Goal: Transaction & Acquisition: Purchase product/service

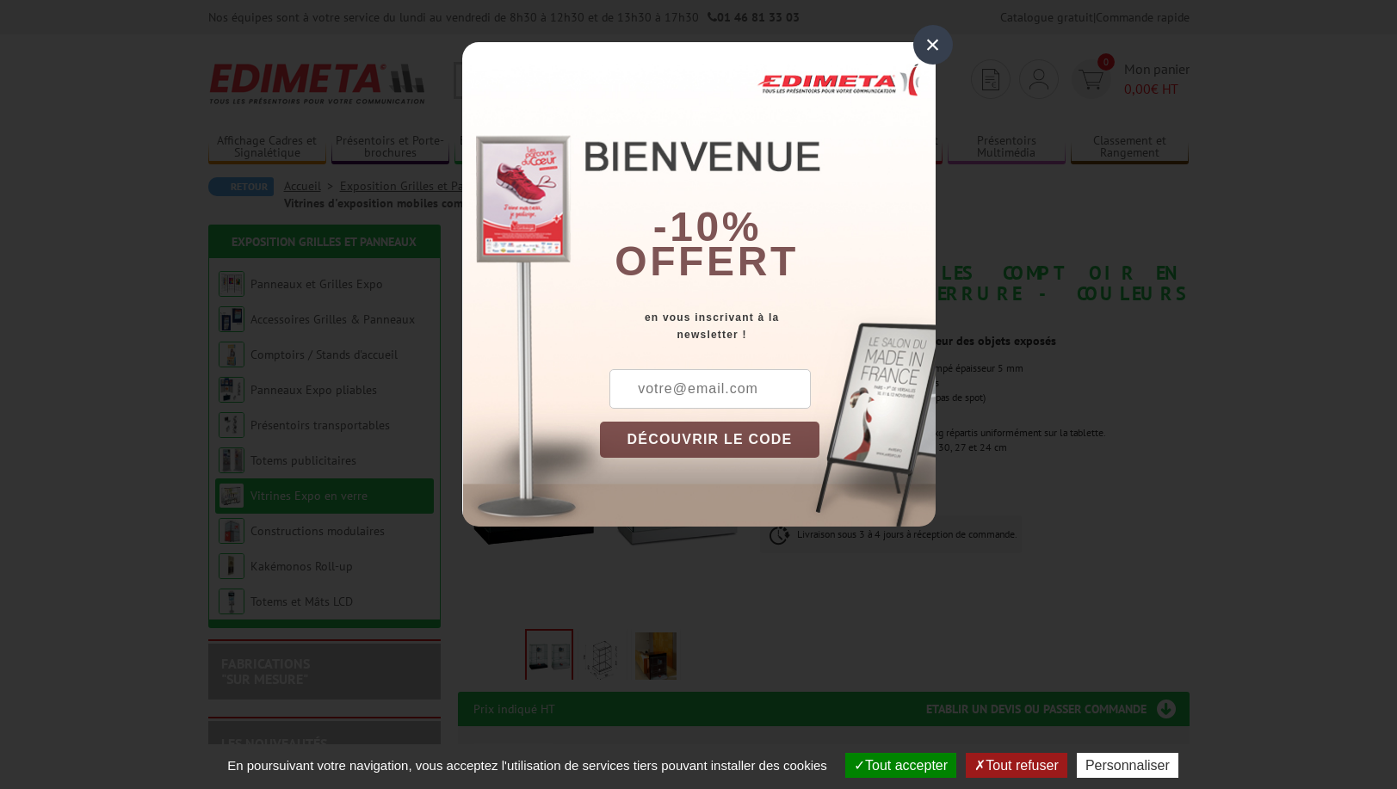
click at [630, 380] on input "text" at bounding box center [709, 389] width 201 height 40
type input "[EMAIL_ADDRESS][DOMAIN_NAME]"
click at [698, 436] on button "DÉCOUVRIR LE CODE" at bounding box center [710, 440] width 220 height 36
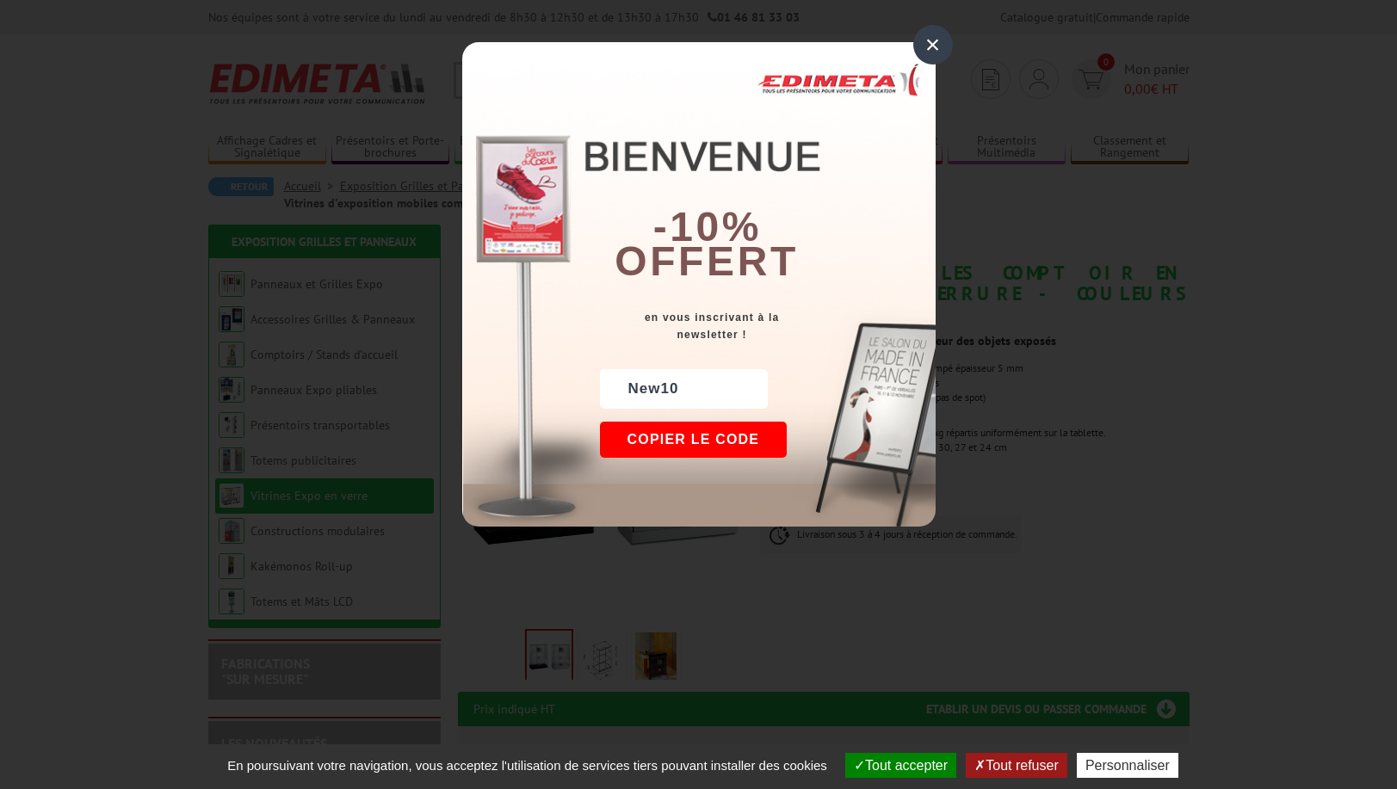
click at [940, 39] on div "×" at bounding box center [933, 45] width 40 height 40
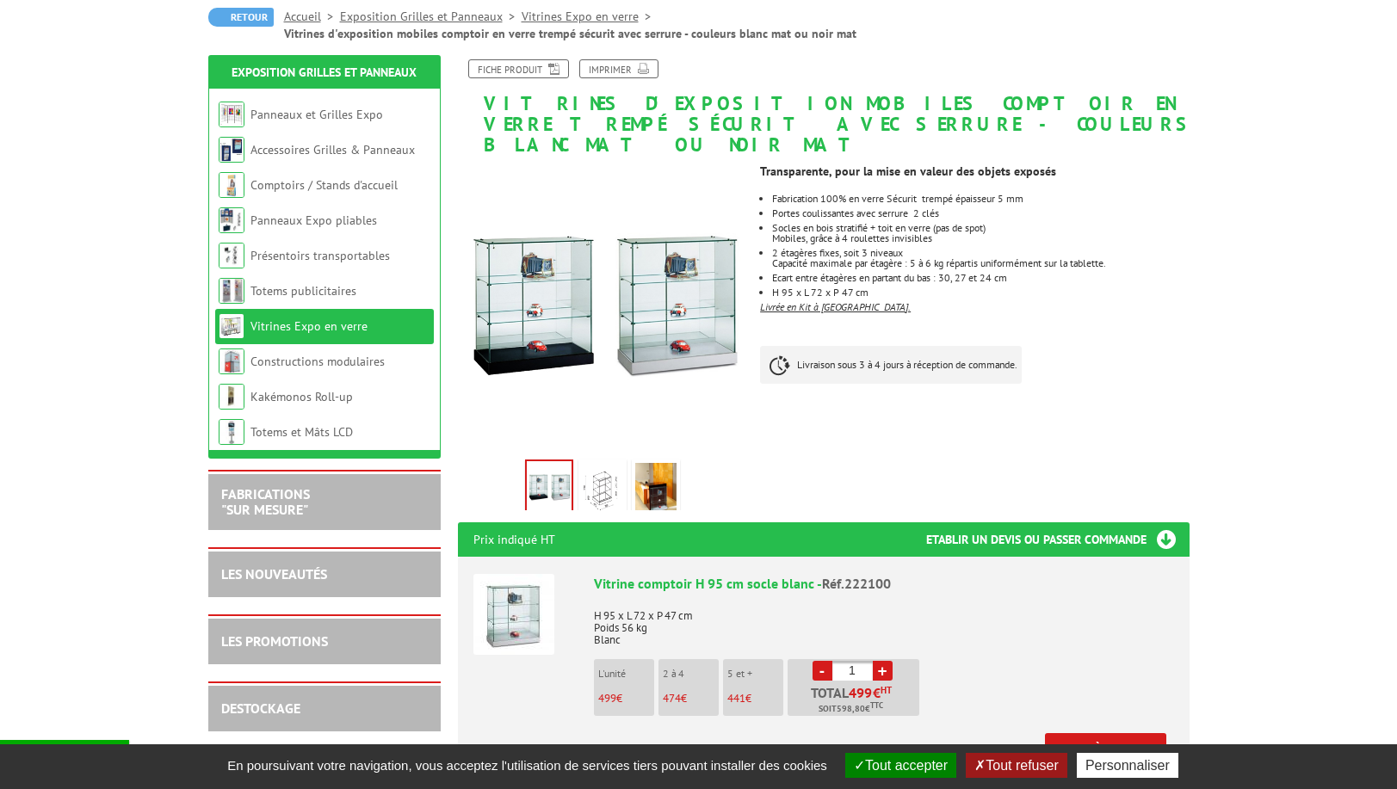
scroll to position [172, 0]
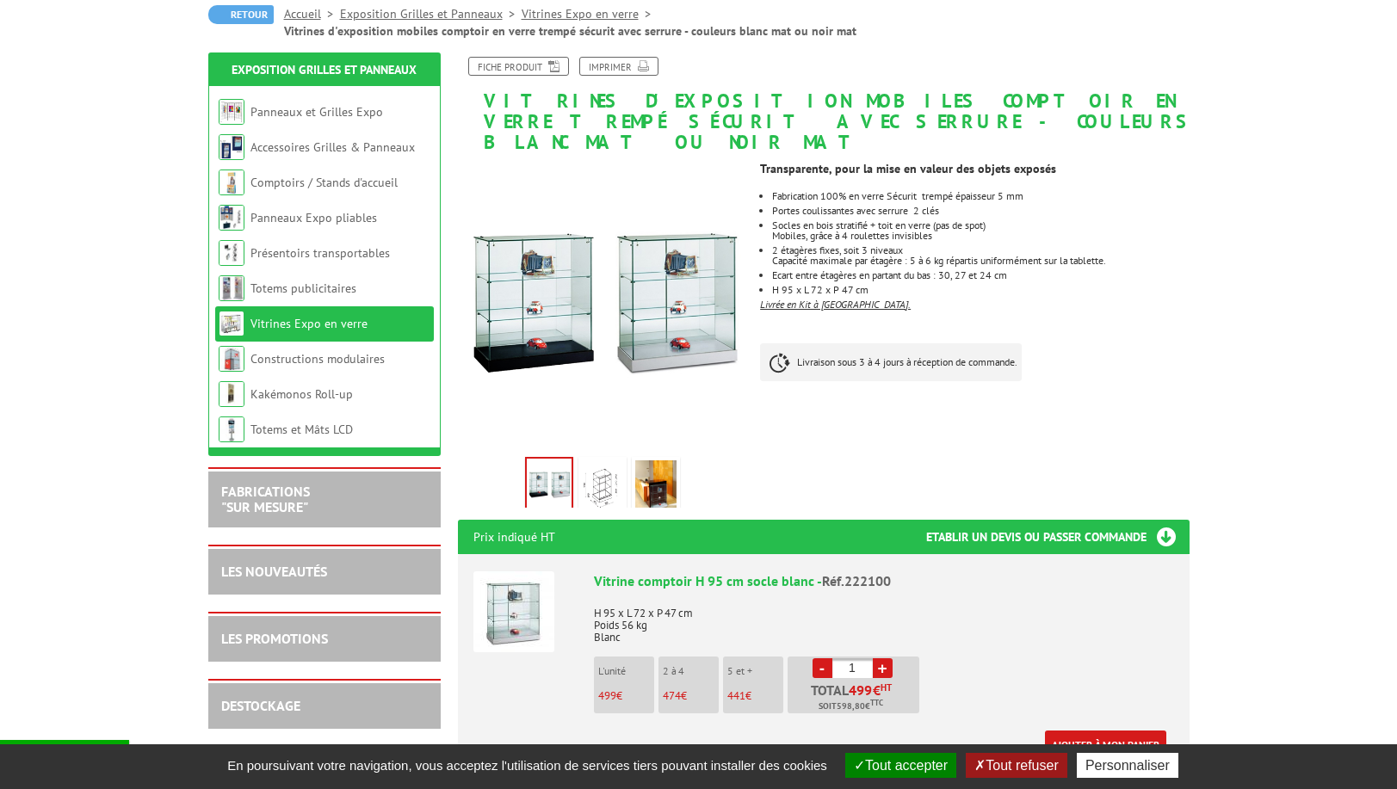
click at [879, 763] on button "Tout accepter" at bounding box center [900, 765] width 111 height 25
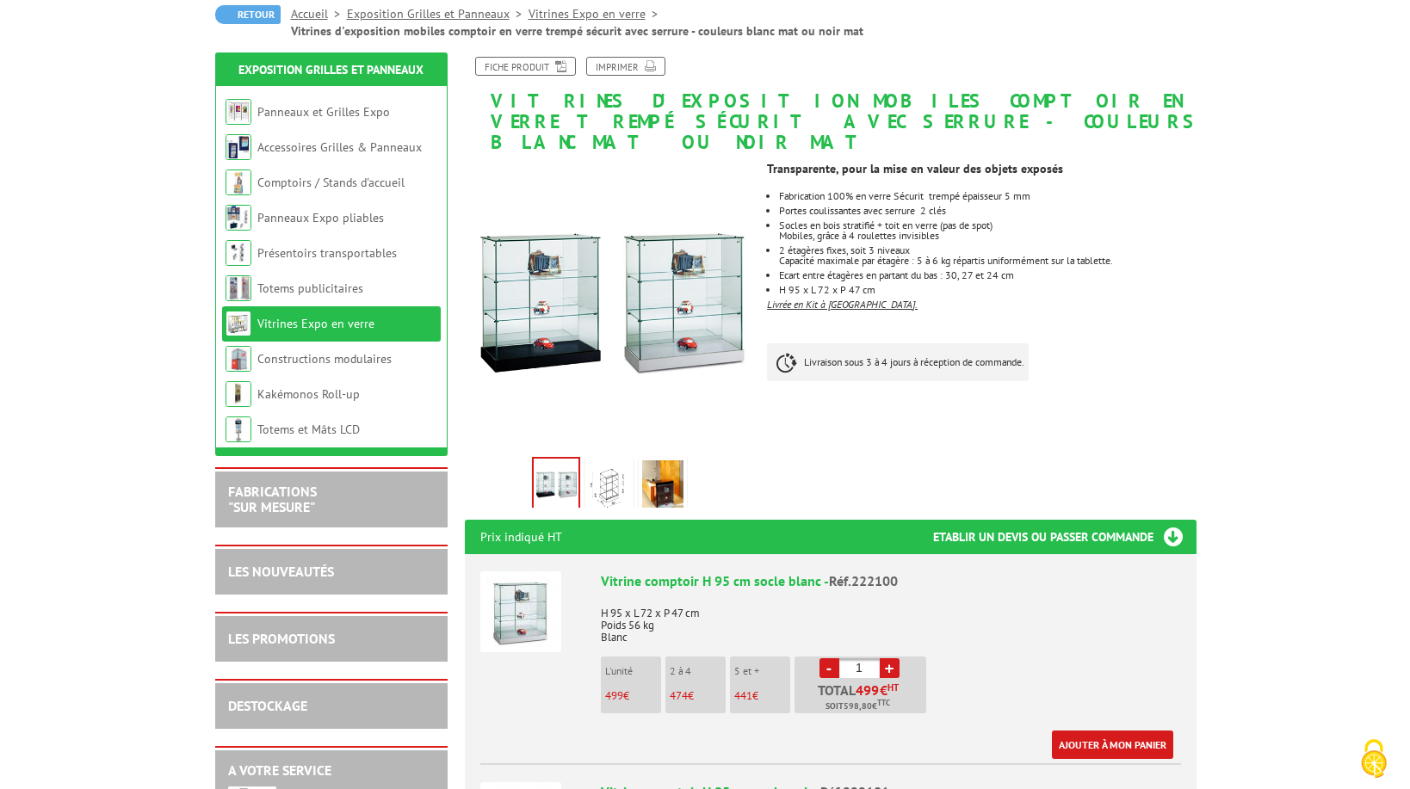
scroll to position [0, 0]
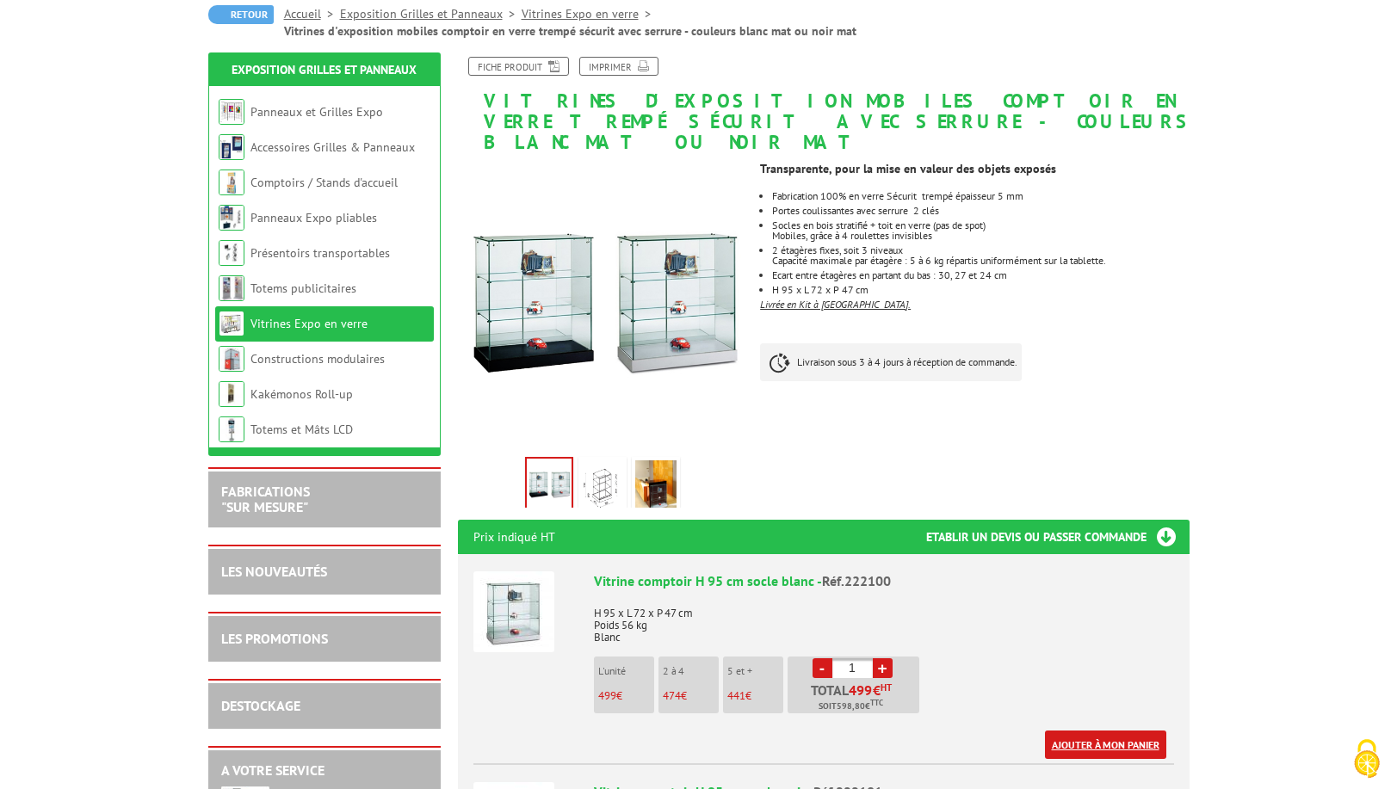
click at [1146, 731] on link "Ajouter à mon panier" at bounding box center [1105, 745] width 121 height 28
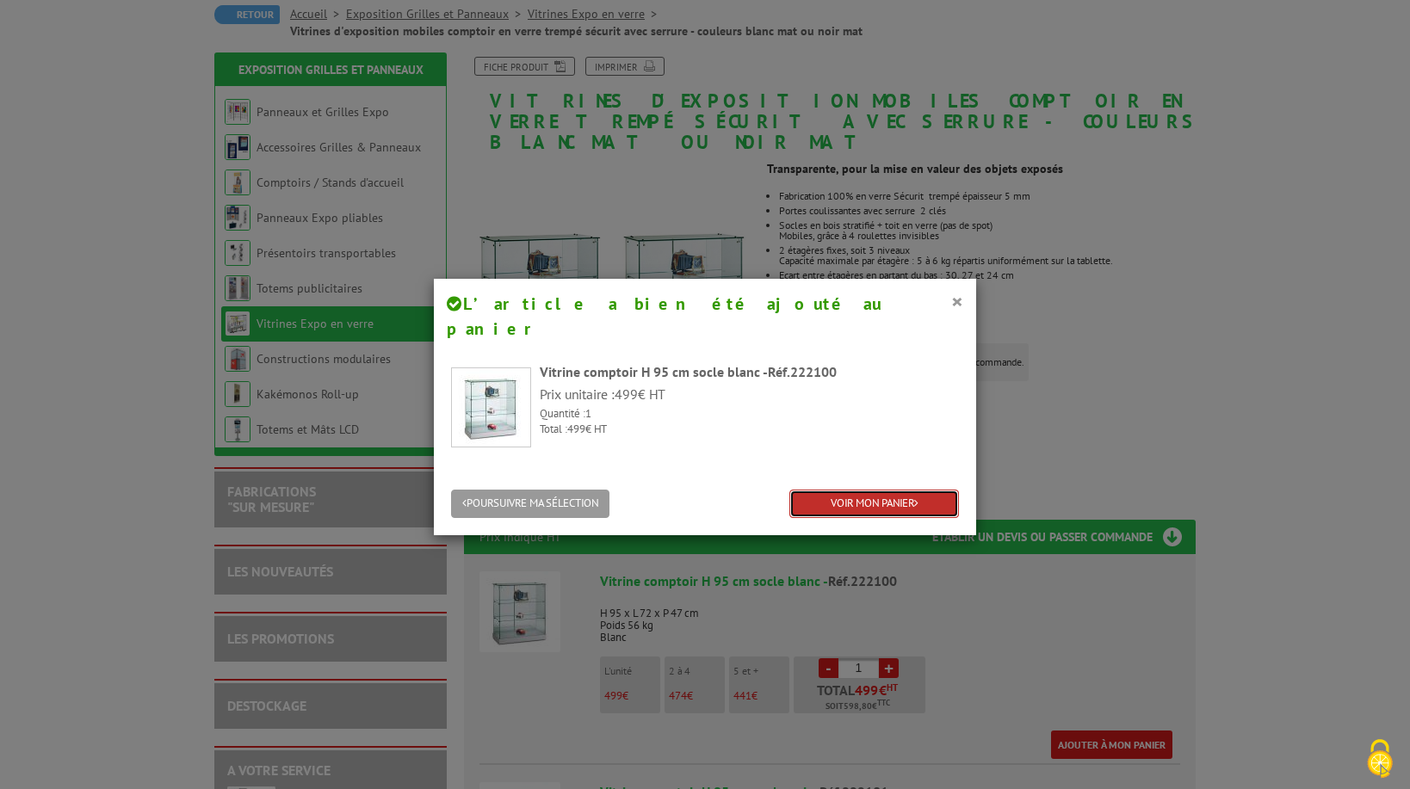
click at [837, 490] on link "VOIR MON PANIER" at bounding box center [874, 504] width 170 height 28
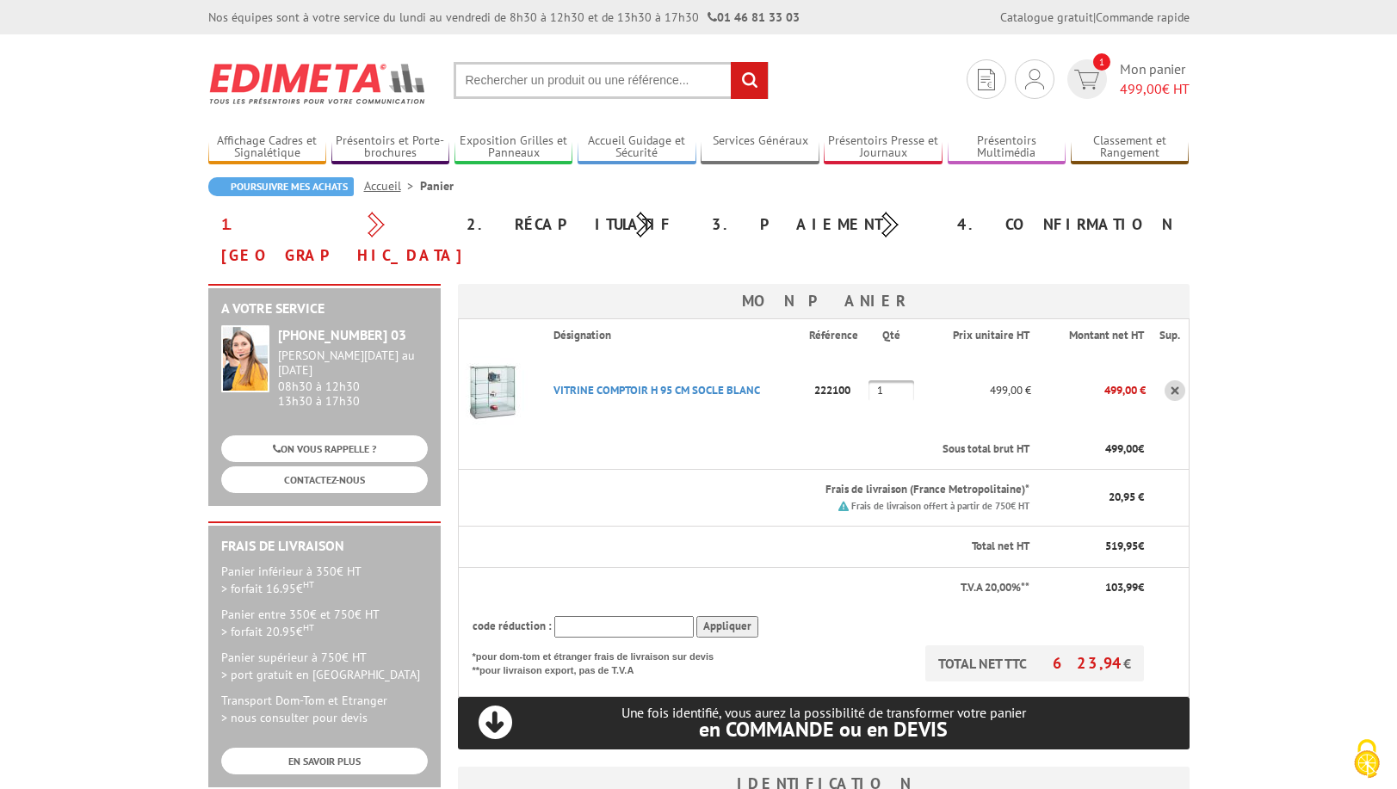
click at [598, 616] on input "text" at bounding box center [623, 627] width 139 height 22
type input "New10"
click at [732, 616] on input "Appliquer" at bounding box center [727, 627] width 62 height 22
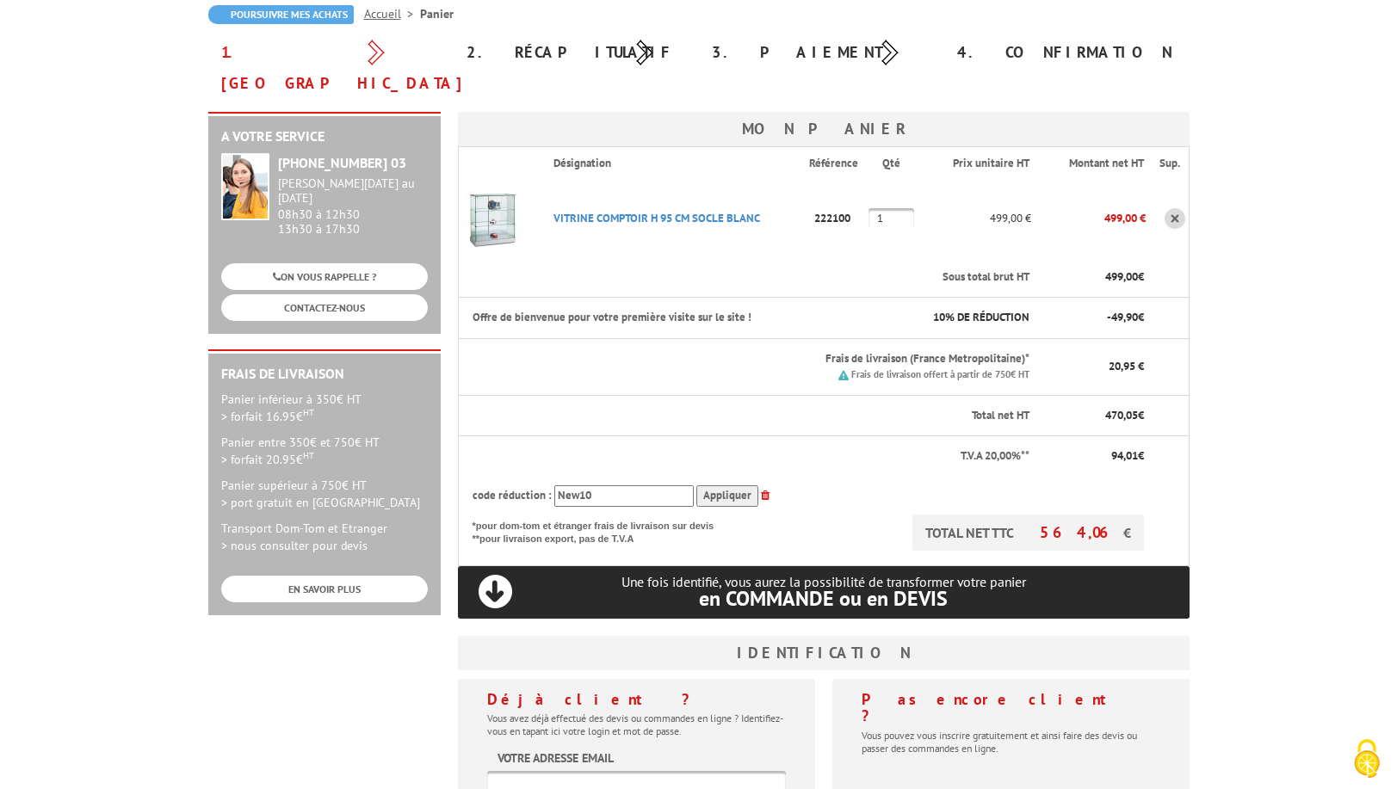
scroll to position [258, 0]
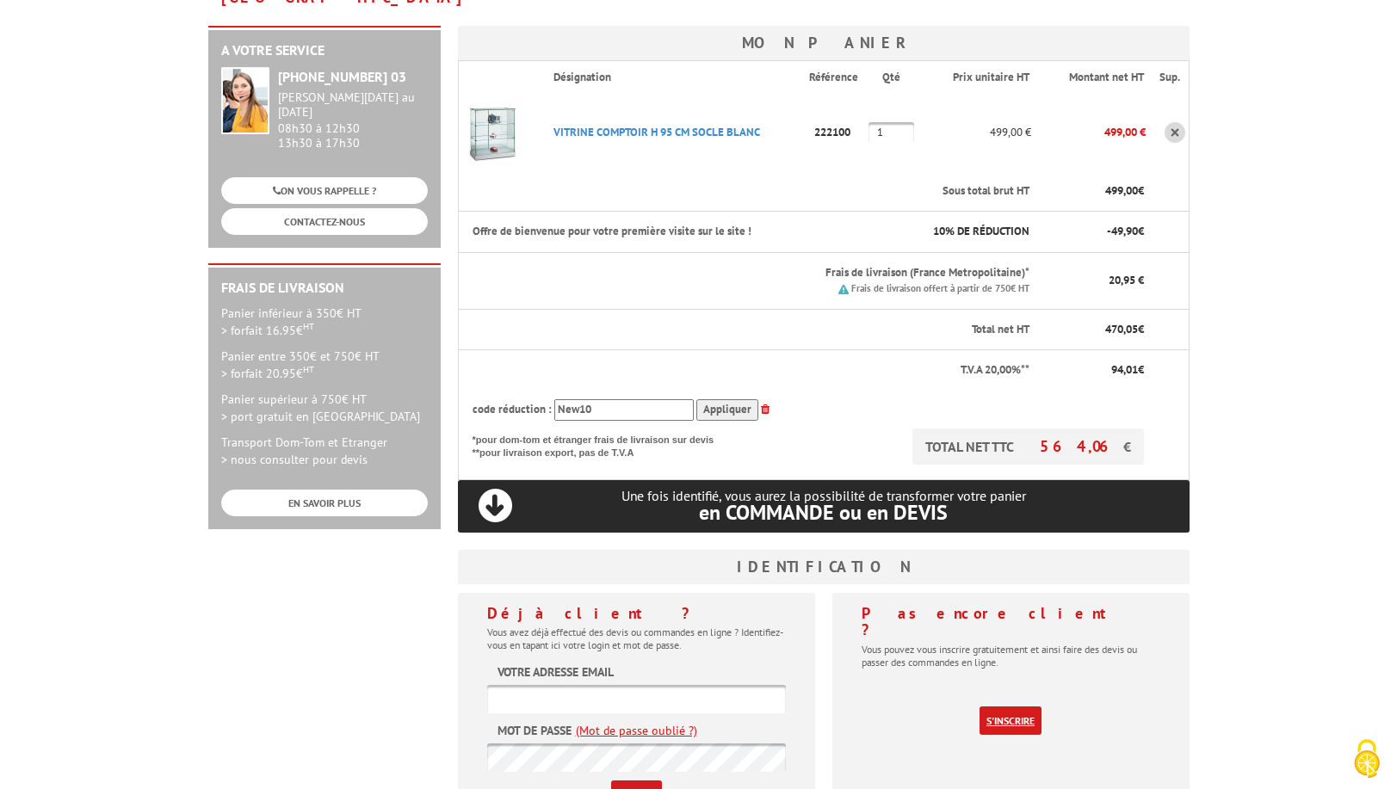
click at [1013, 707] on link "S'inscrire" at bounding box center [1010, 721] width 62 height 28
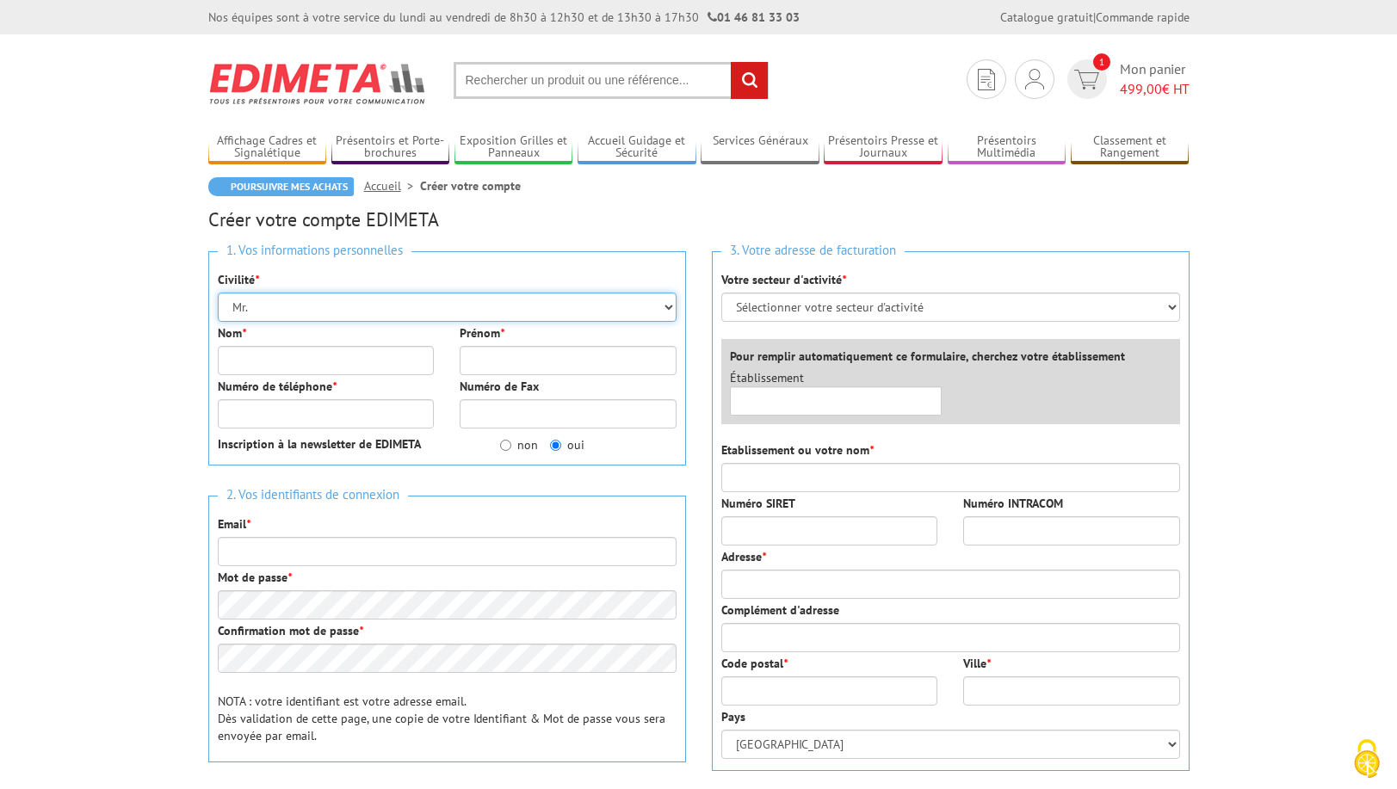
click at [663, 305] on select "Mr. Mme. Mlle." at bounding box center [447, 307] width 459 height 29
select select "Mme."
click at [218, 293] on select "Mr. Mme. Mlle." at bounding box center [447, 307] width 459 height 29
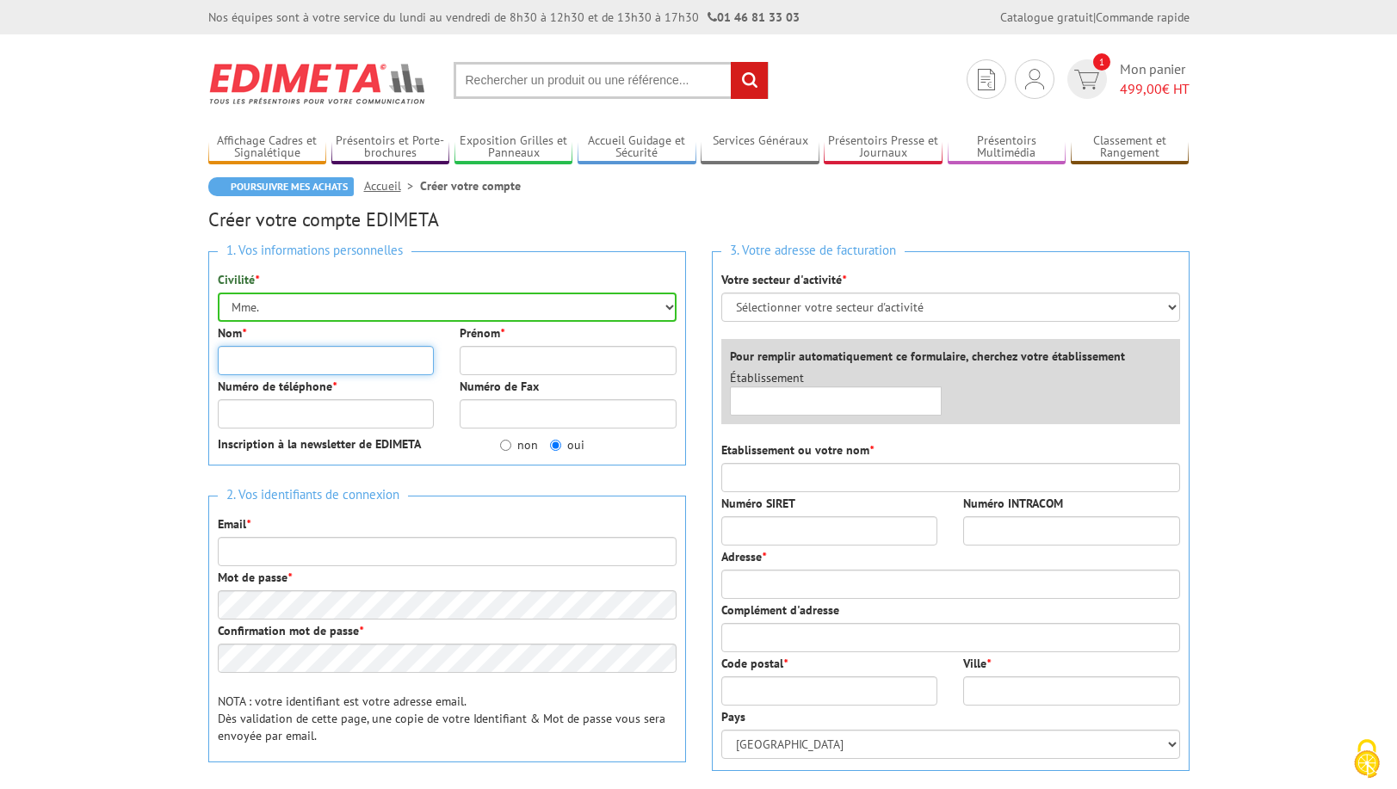
click at [225, 357] on input "Nom *" at bounding box center [326, 360] width 217 height 29
type input "Naud"
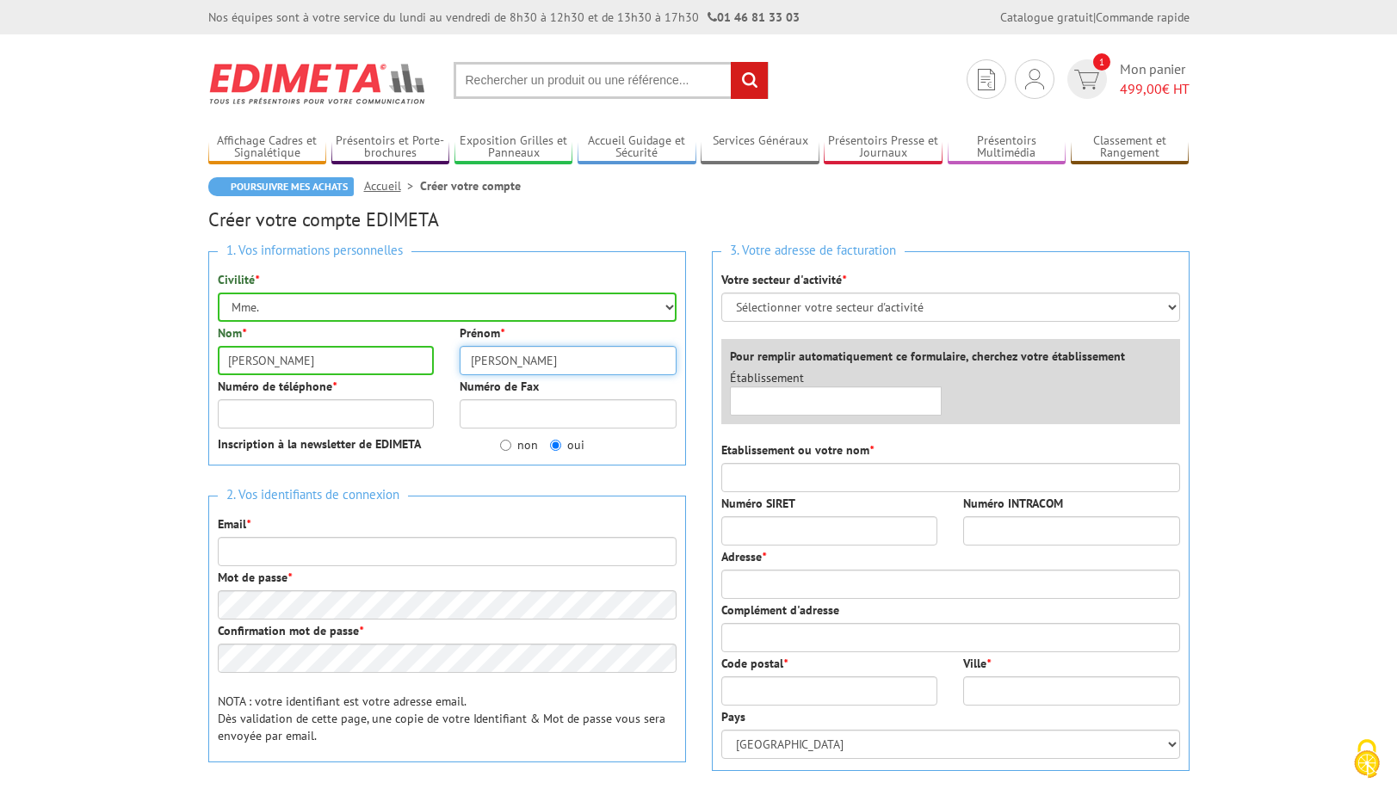
type input "Isabelle"
click at [244, 413] on input "Numéro de téléphone *" at bounding box center [326, 413] width 217 height 29
type input "0134794800"
type input "inaud@exertis-connect.fr"
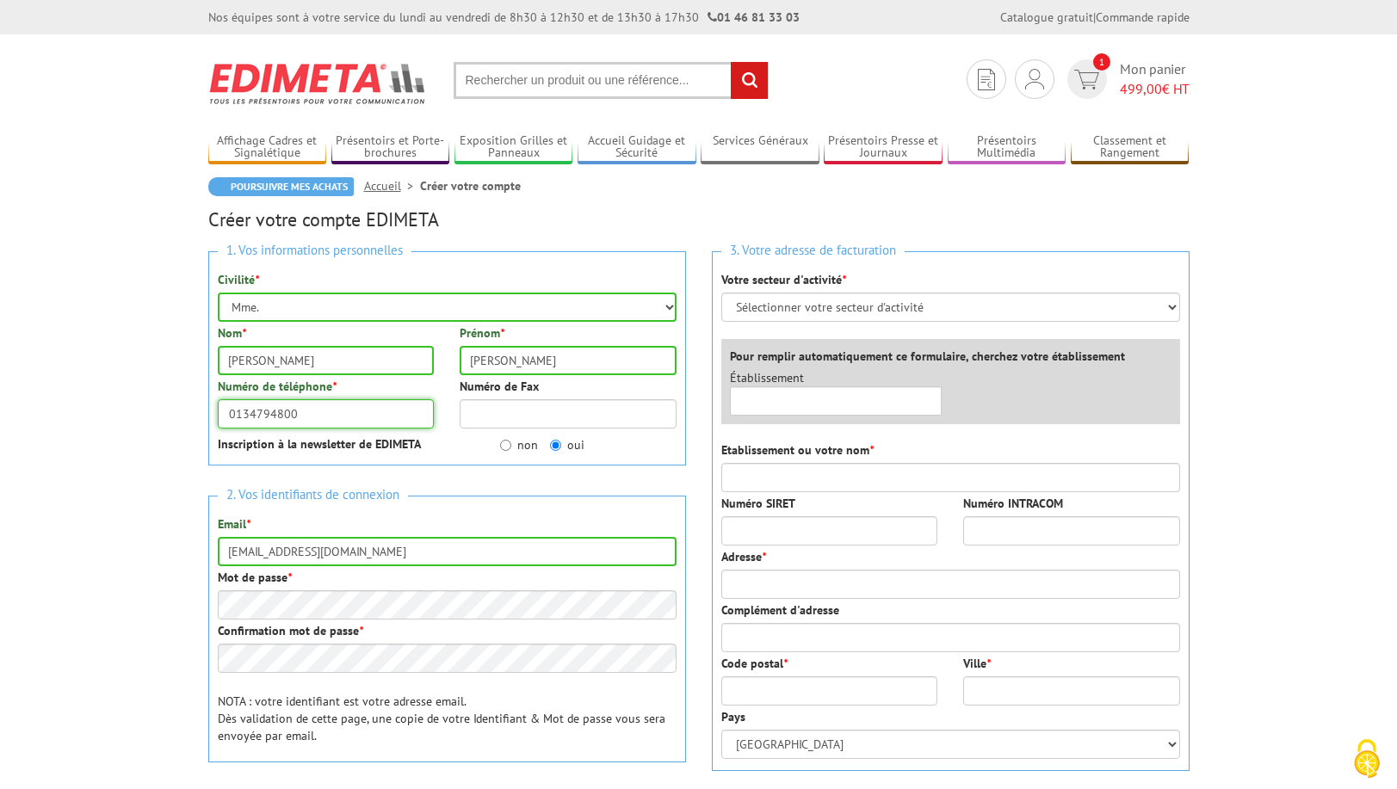
type input "0134794800"
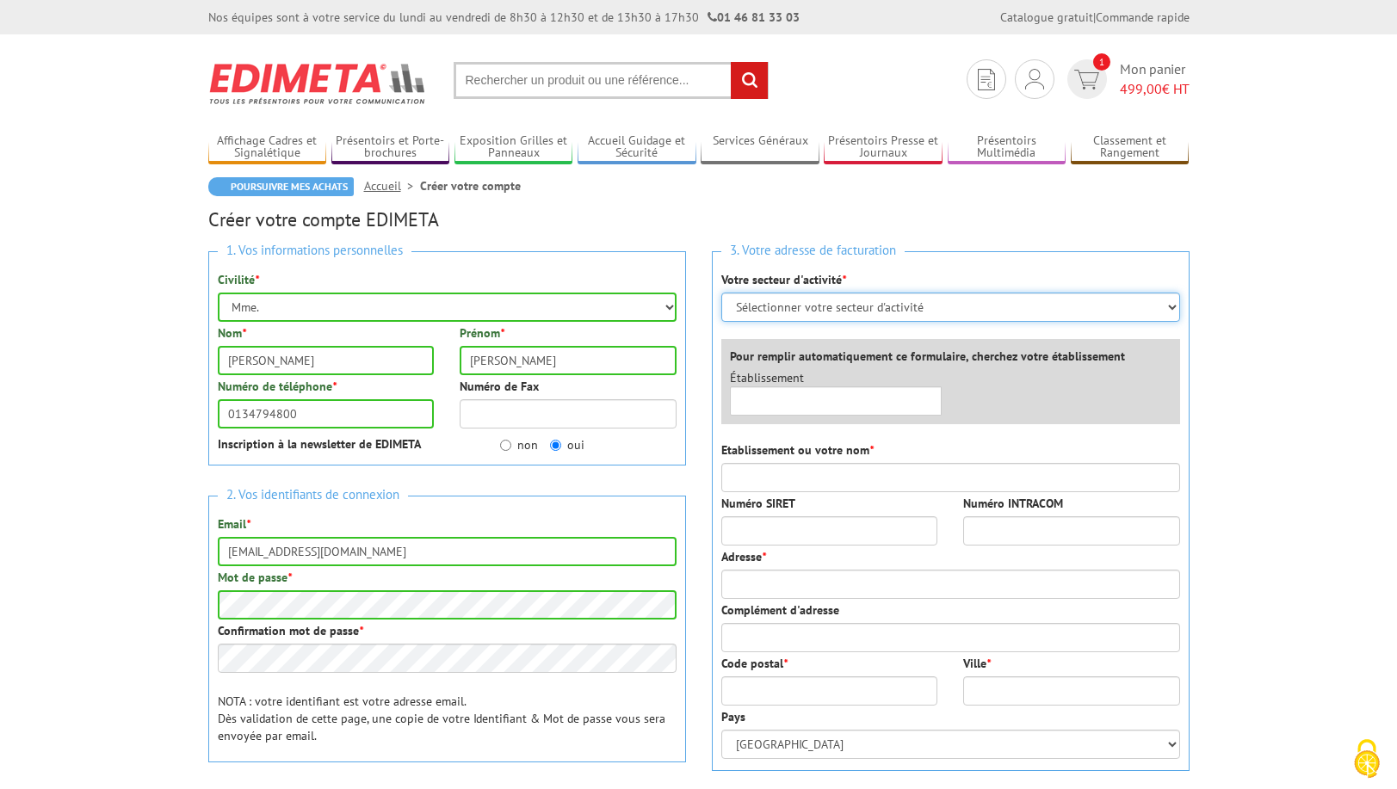
click at [1168, 303] on select "Sélectionner votre secteur d'activité Administrations et collectivités Magasins…" at bounding box center [950, 307] width 459 height 29
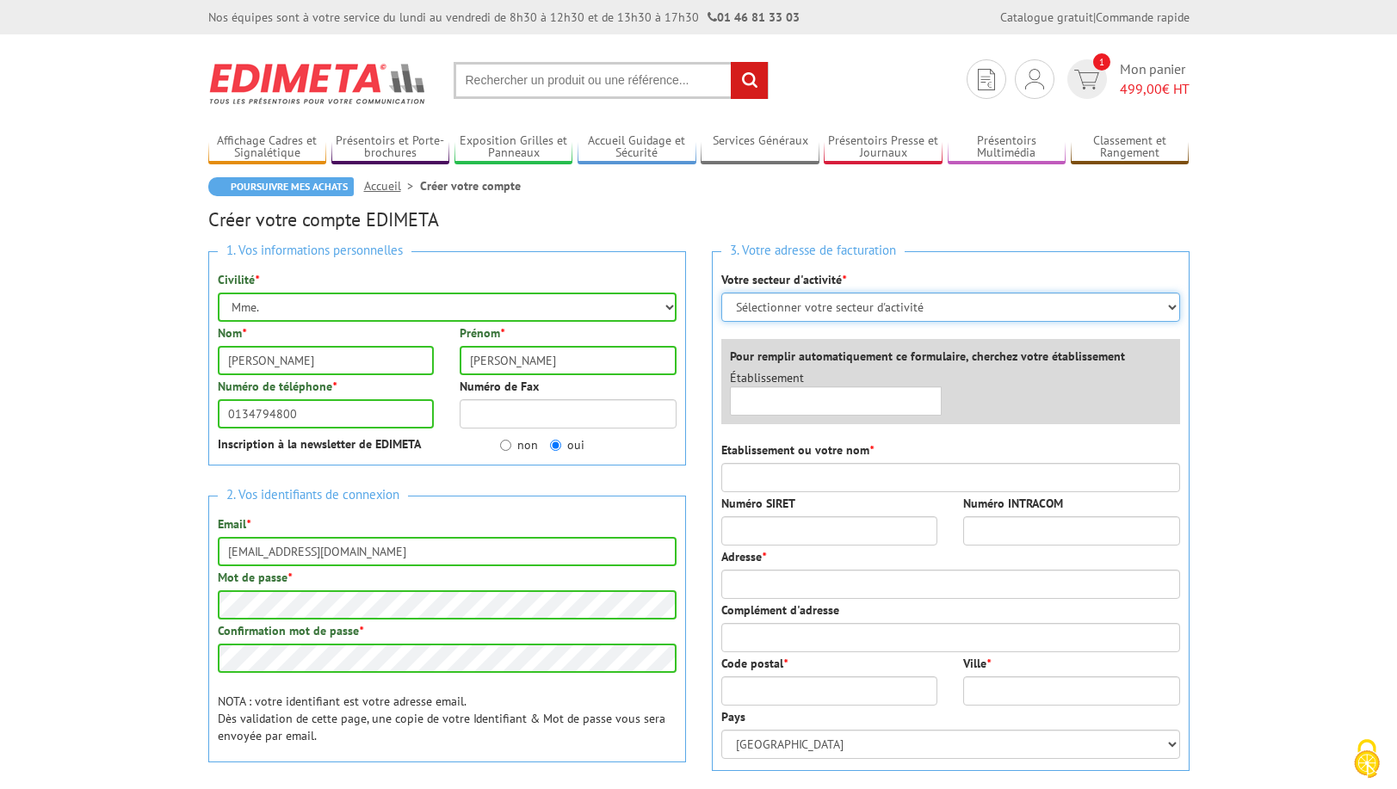
select select "878"
click at [721, 293] on select "Sélectionner votre secteur d'activité Administrations et collectivités Magasins…" at bounding box center [950, 307] width 459 height 29
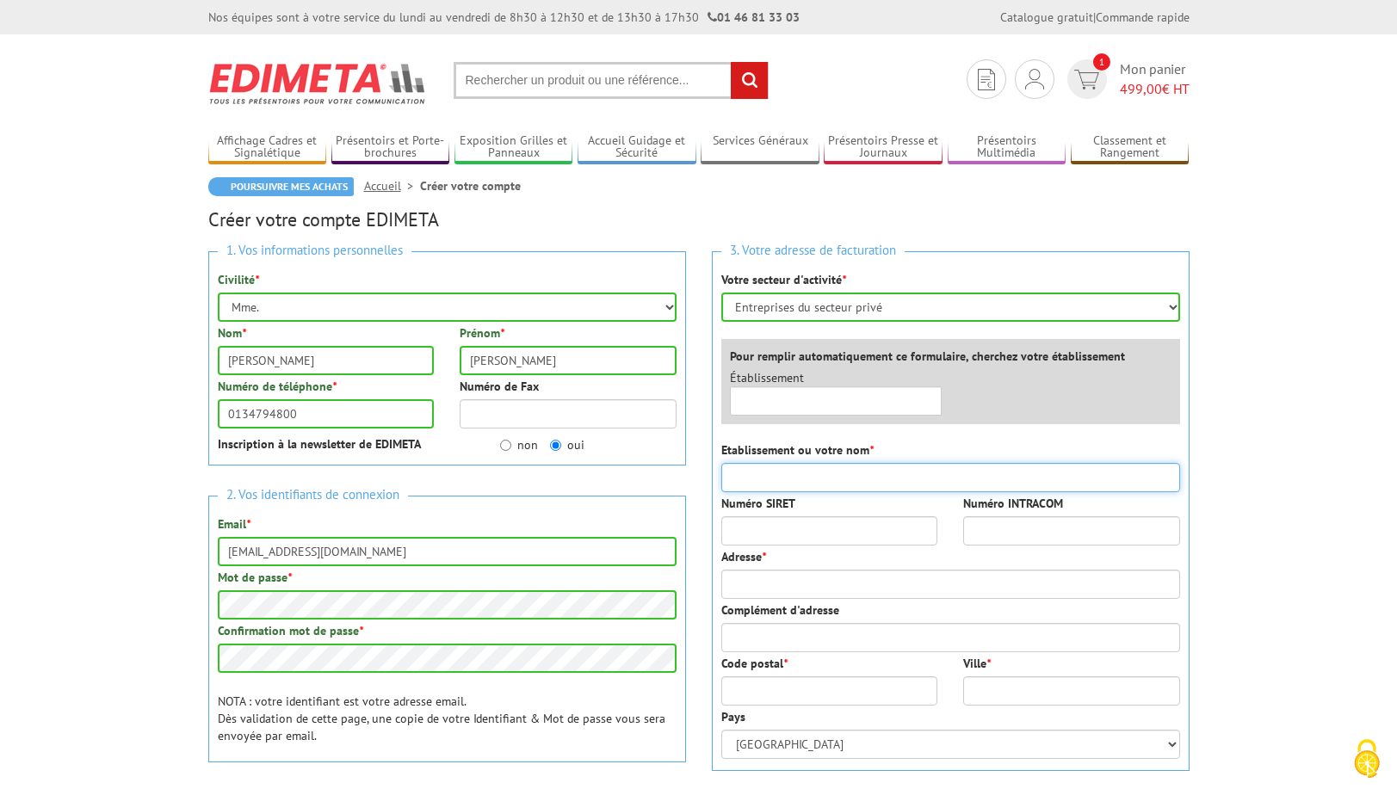
click at [754, 469] on input "Etablissement ou votre nom *" at bounding box center [950, 477] width 459 height 29
type input "Exertis connect"
type input "6 Avenue De La Durance 78200 Buchelay"
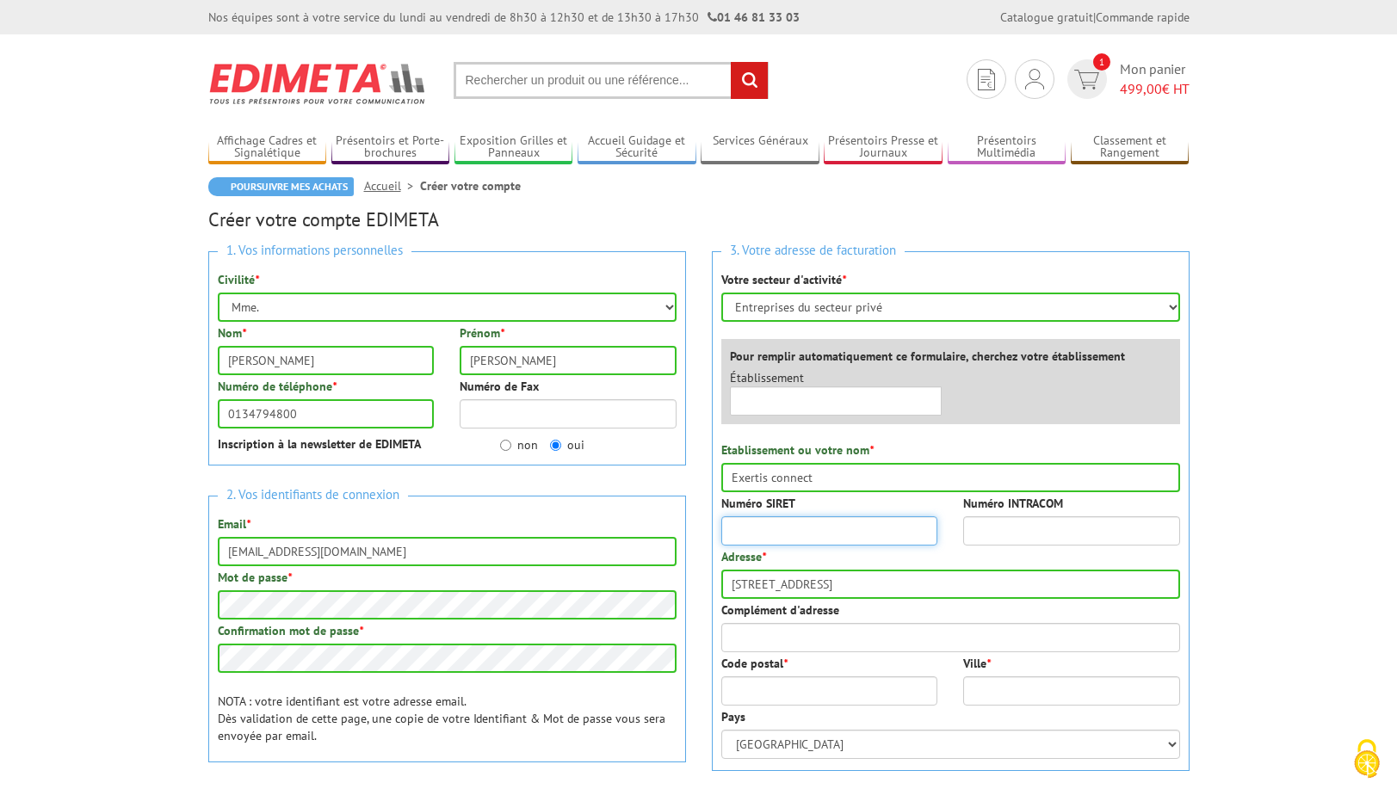
click at [797, 525] on input "Numéro SIRET" at bounding box center [829, 530] width 217 height 29
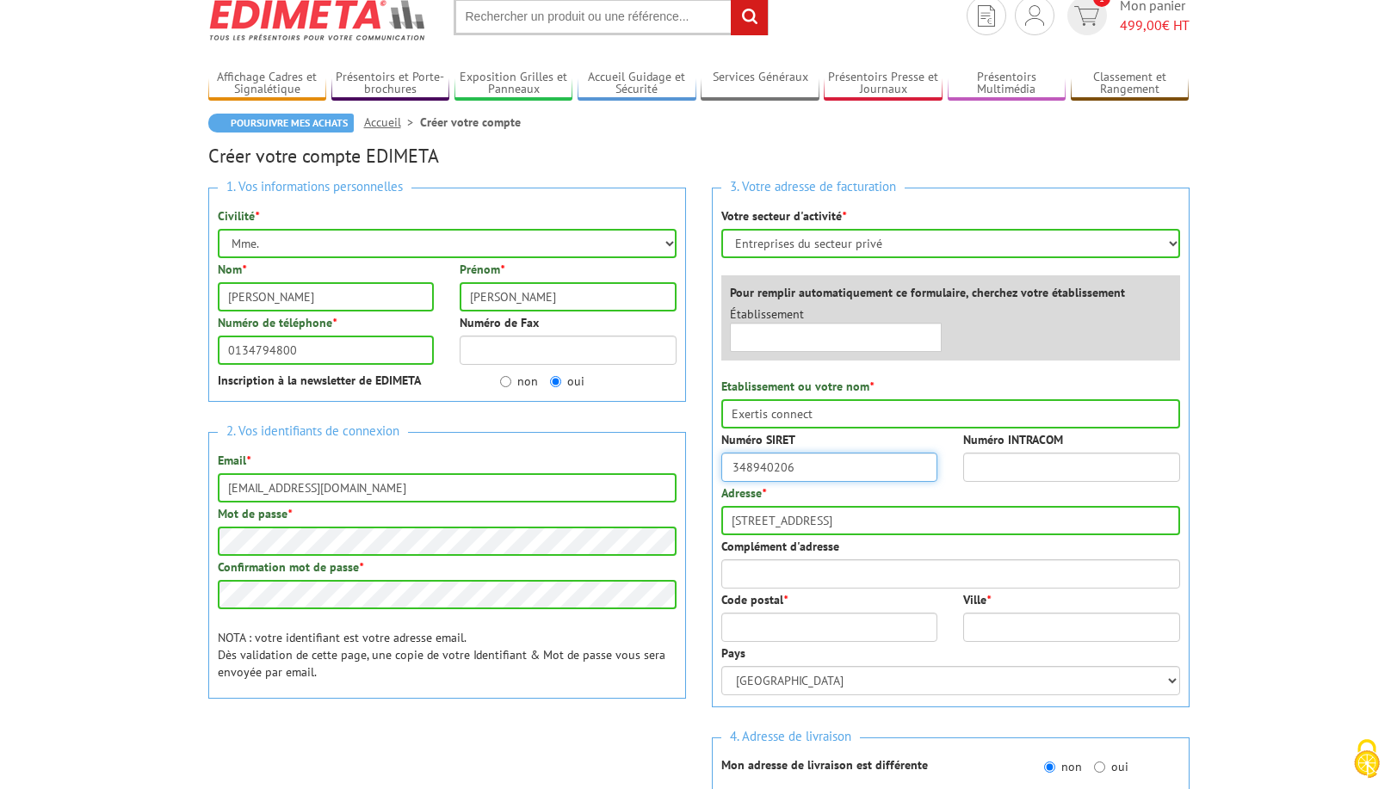
scroll to position [86, 0]
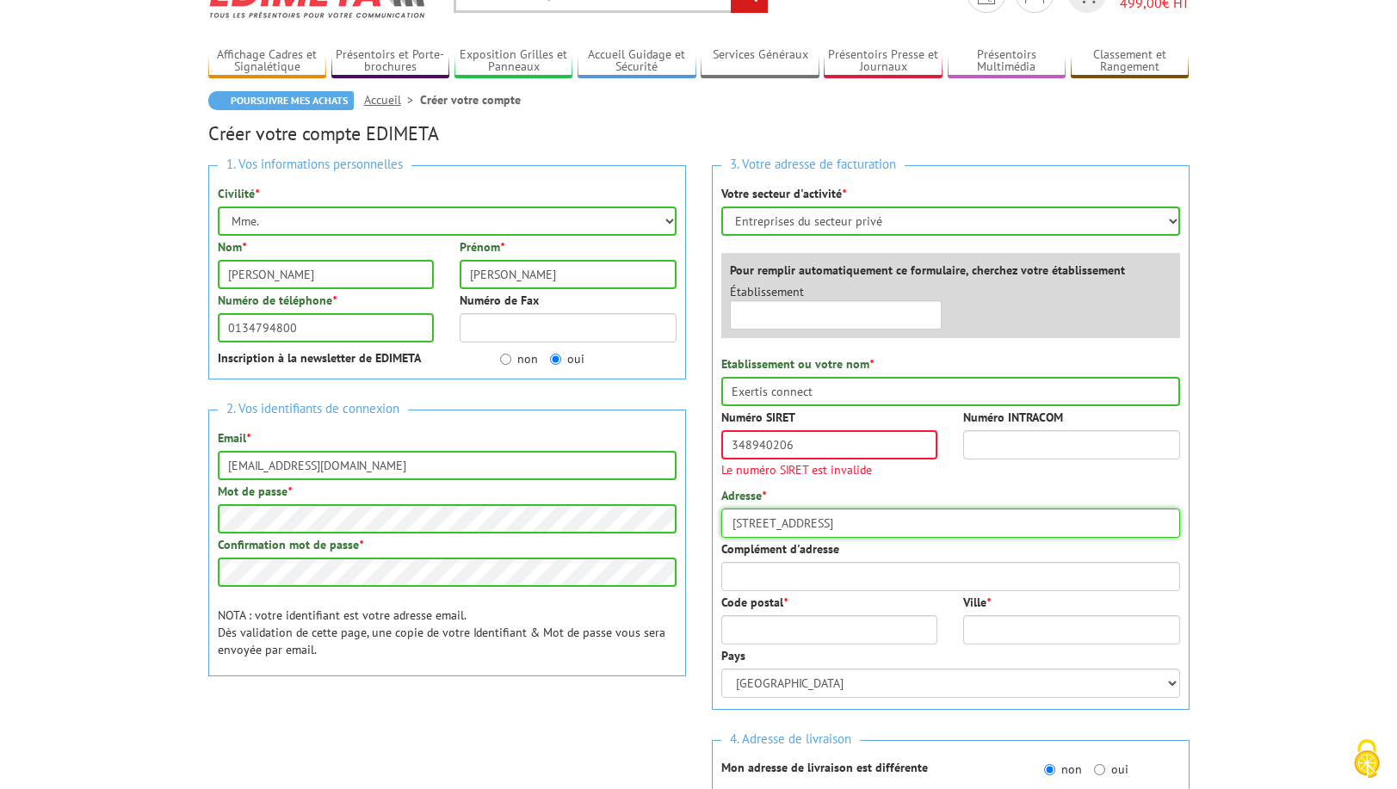
drag, startPoint x: 958, startPoint y: 502, endPoint x: 893, endPoint y: 497, distance: 64.8
click at [893, 497] on div "Adresse * 6 Avenue De La Durance 78200 Buchelay" at bounding box center [950, 512] width 459 height 51
click at [842, 450] on input "348940206" at bounding box center [829, 444] width 217 height 29
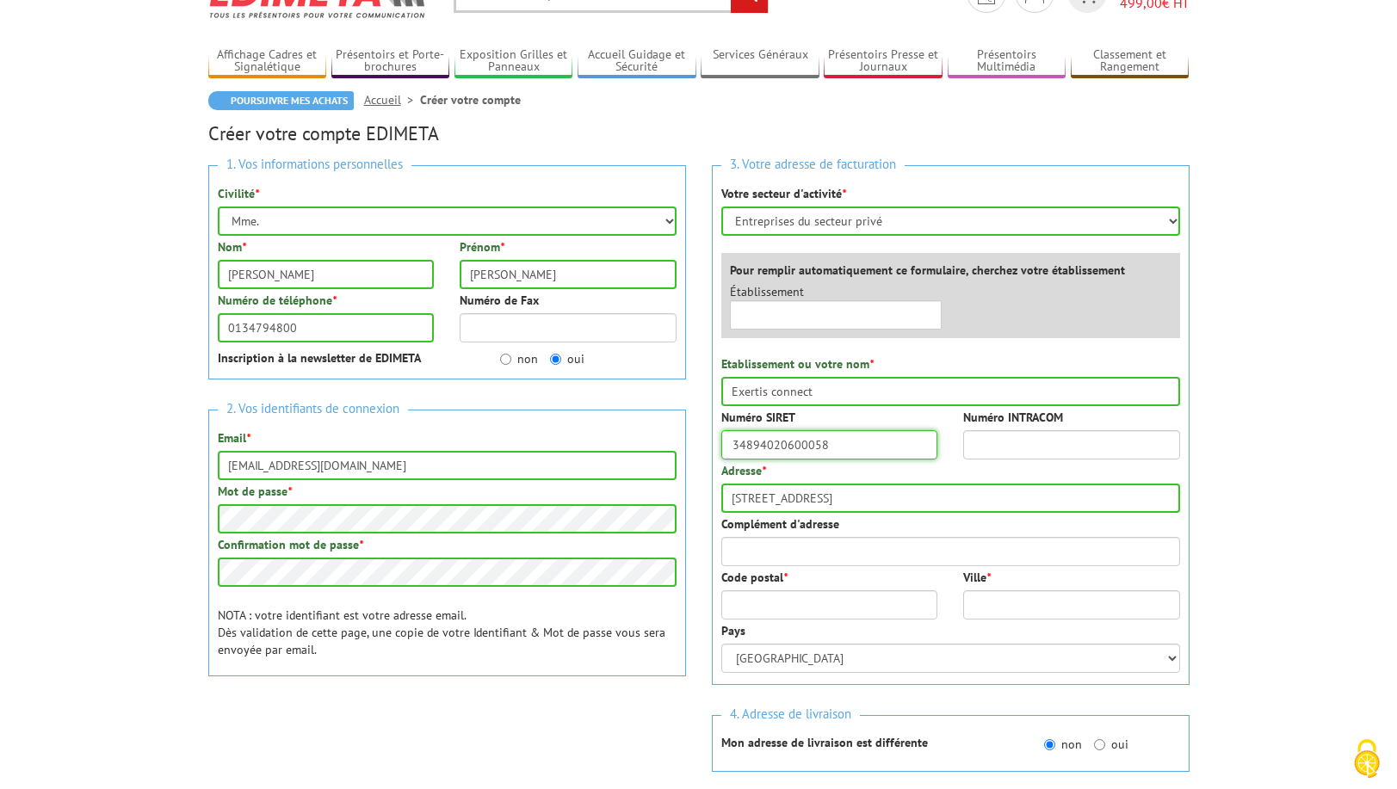
type input "34894020600058"
drag, startPoint x: 949, startPoint y: 492, endPoint x: 861, endPoint y: 492, distance: 88.7
click at [861, 492] on input "6 Avenue De La Durance 78200 Buchelay" at bounding box center [950, 498] width 459 height 29
type input "6 Avenue De La Durance"
click at [1148, 469] on div "Adresse * 6 Avenue De La Durance" at bounding box center [950, 487] width 459 height 51
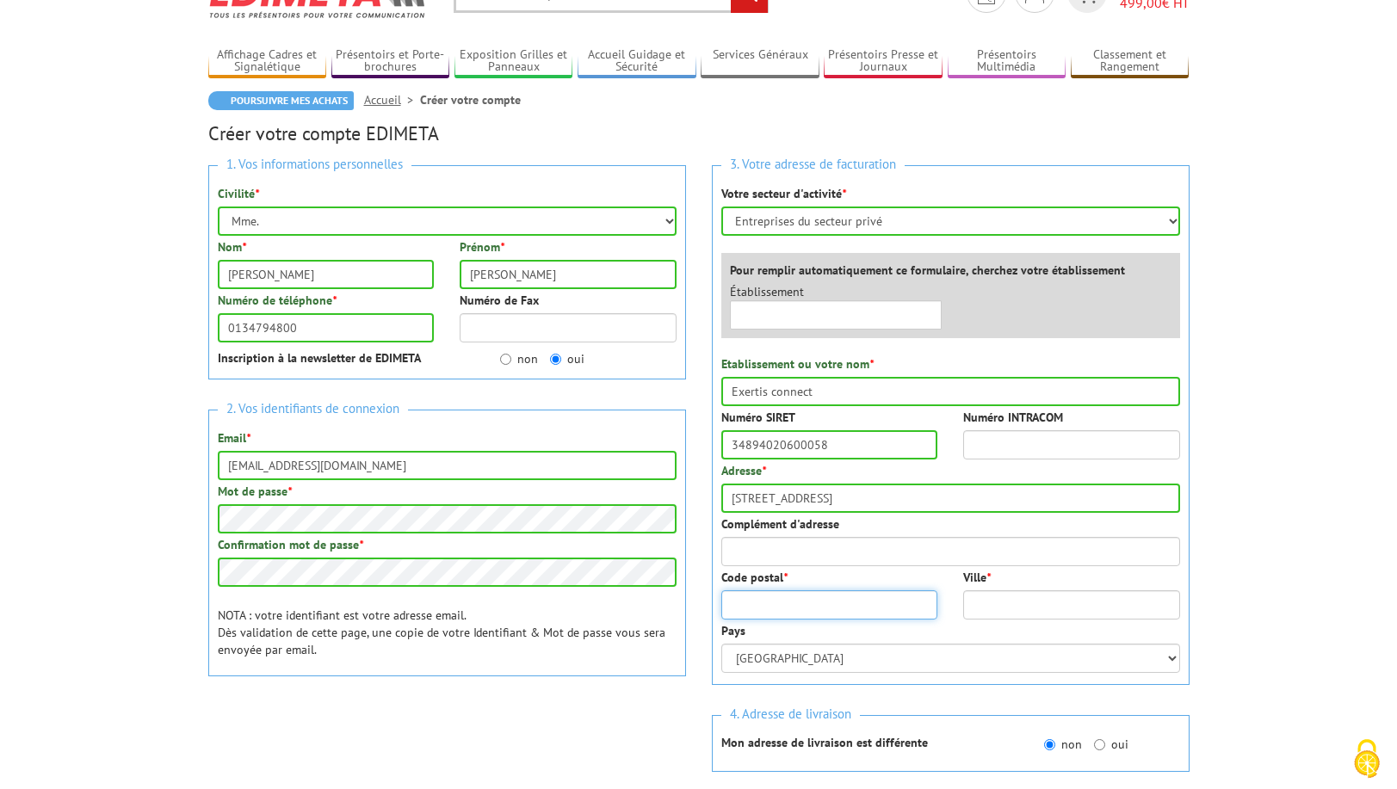
click at [775, 612] on input "Code postal *" at bounding box center [829, 604] width 217 height 29
type input "78200"
type input "Buchelay"
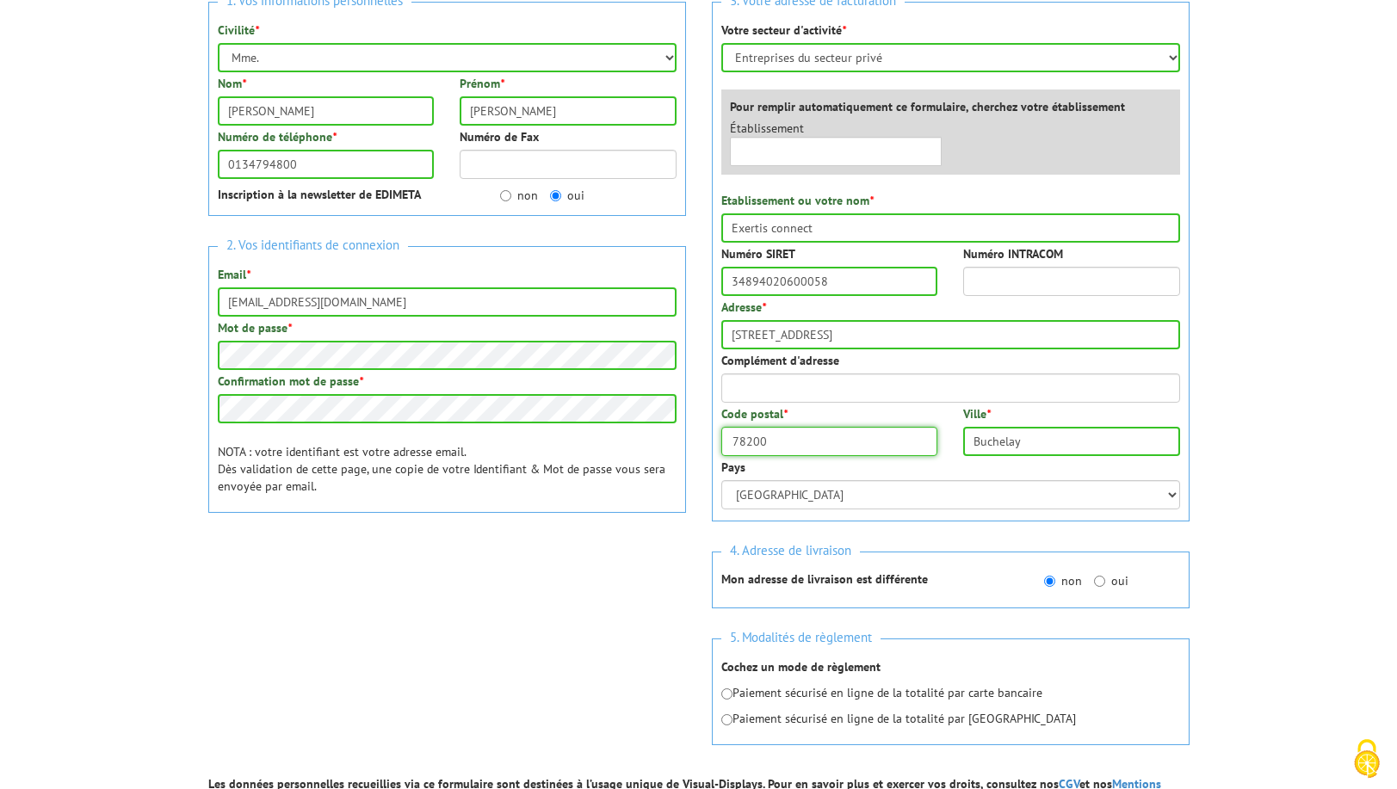
scroll to position [258, 0]
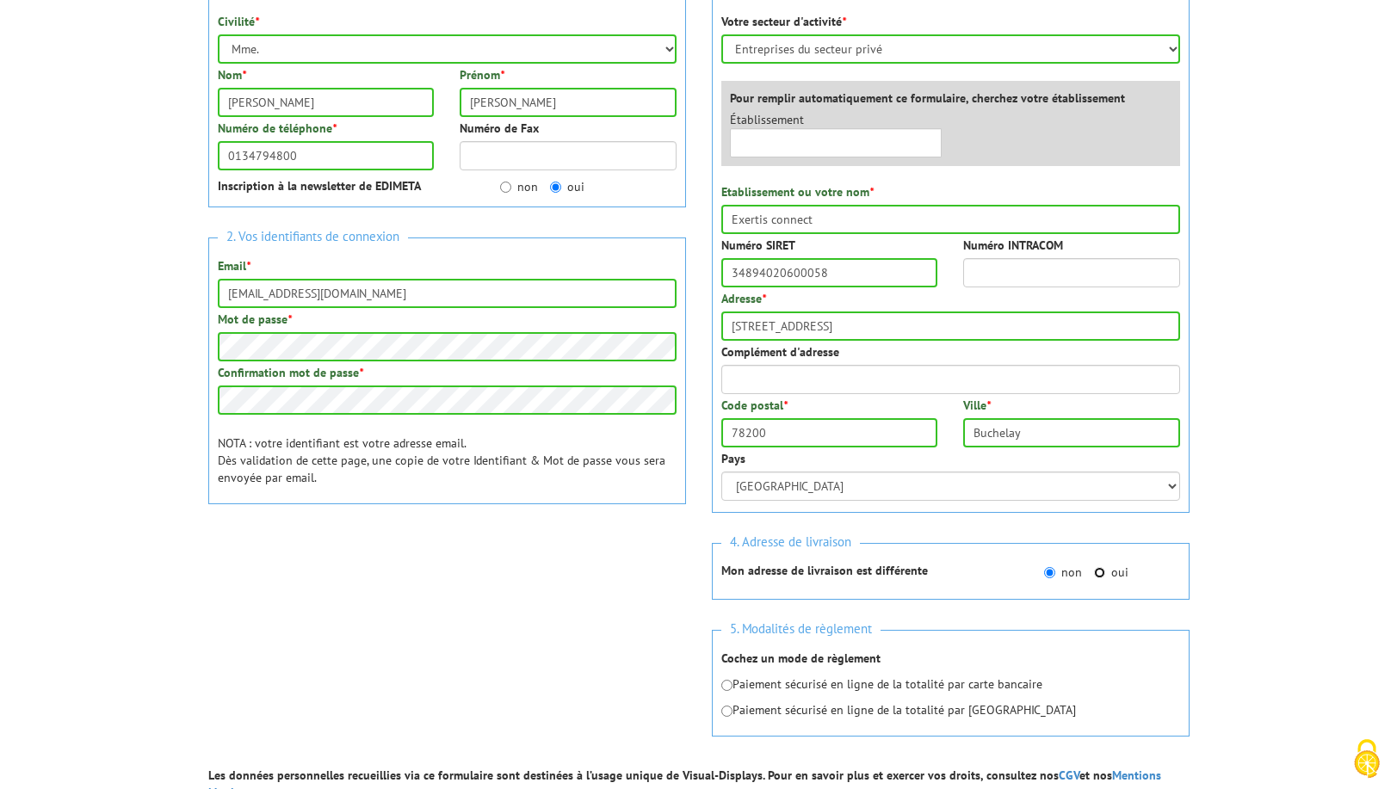
click at [1103, 572] on input "oui" at bounding box center [1099, 572] width 11 height 11
radio input "true"
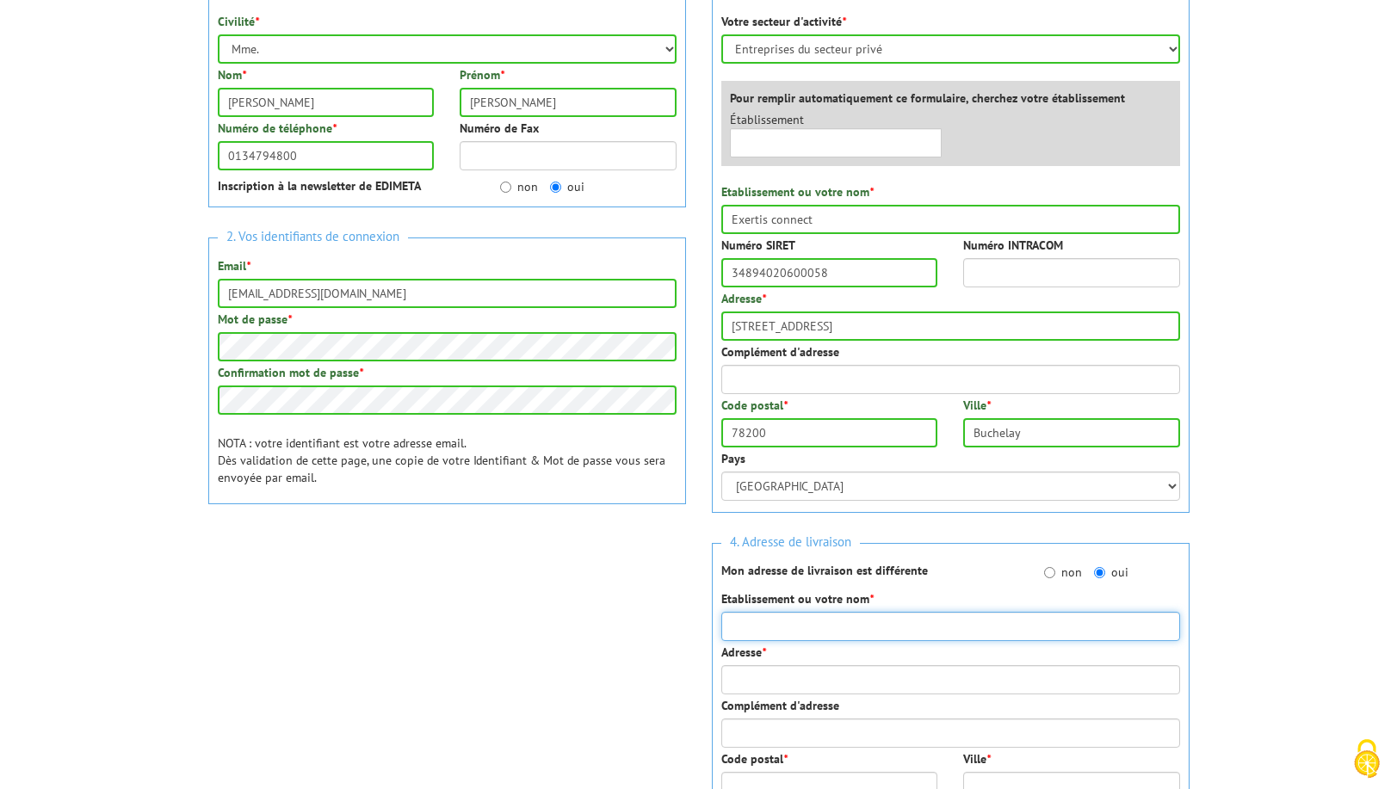
click at [748, 627] on input "Etablissement ou votre nom *" at bounding box center [950, 626] width 459 height 29
click at [751, 628] on input "Etablissement ou votre nom *" at bounding box center [950, 626] width 459 height 29
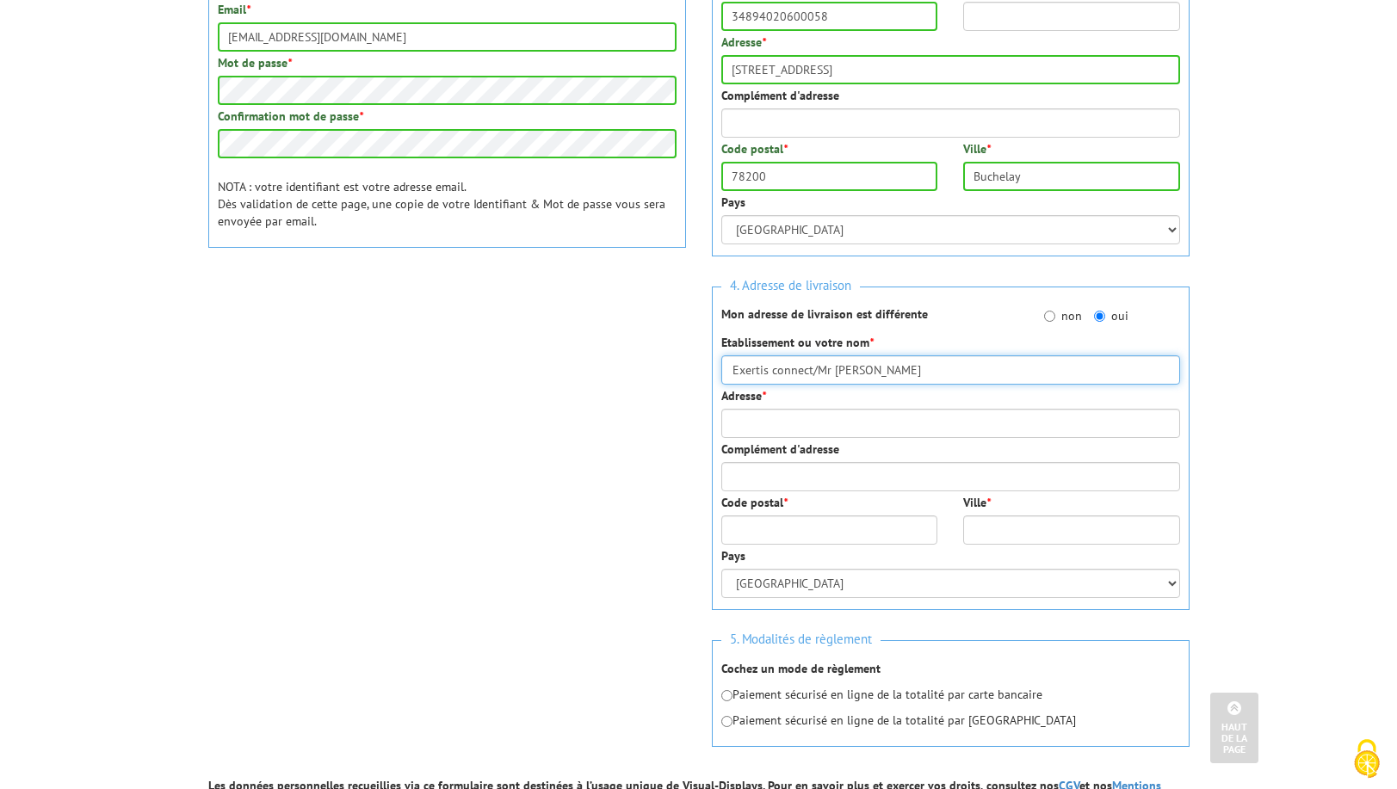
scroll to position [516, 0]
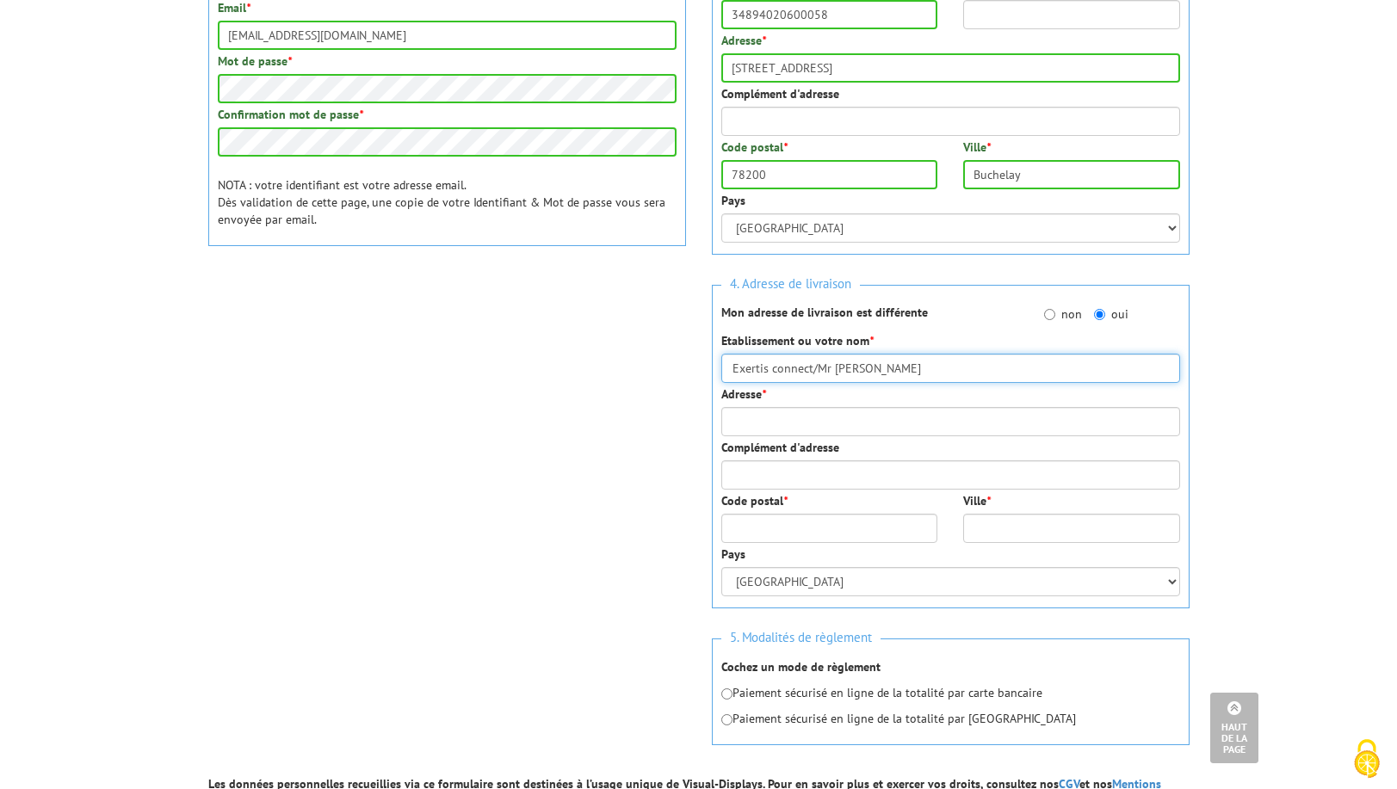
type input "Exertis connect/Mr COLLOT Charles"
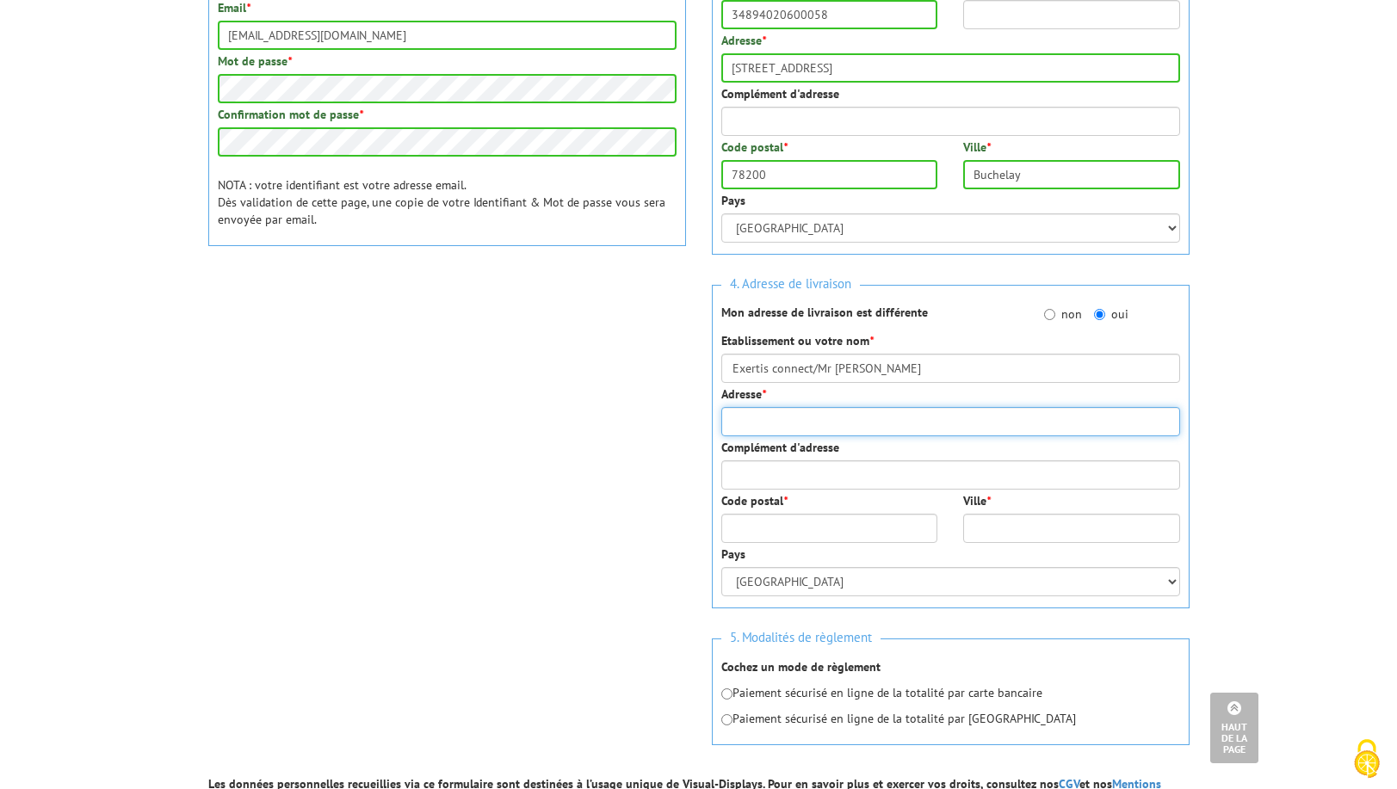
click at [730, 423] on input "Adresse *" at bounding box center [950, 421] width 459 height 29
type input "32 Rue ARAGO"
type input "PUTEAUX"
click at [751, 525] on input "Code postal *" at bounding box center [829, 528] width 217 height 29
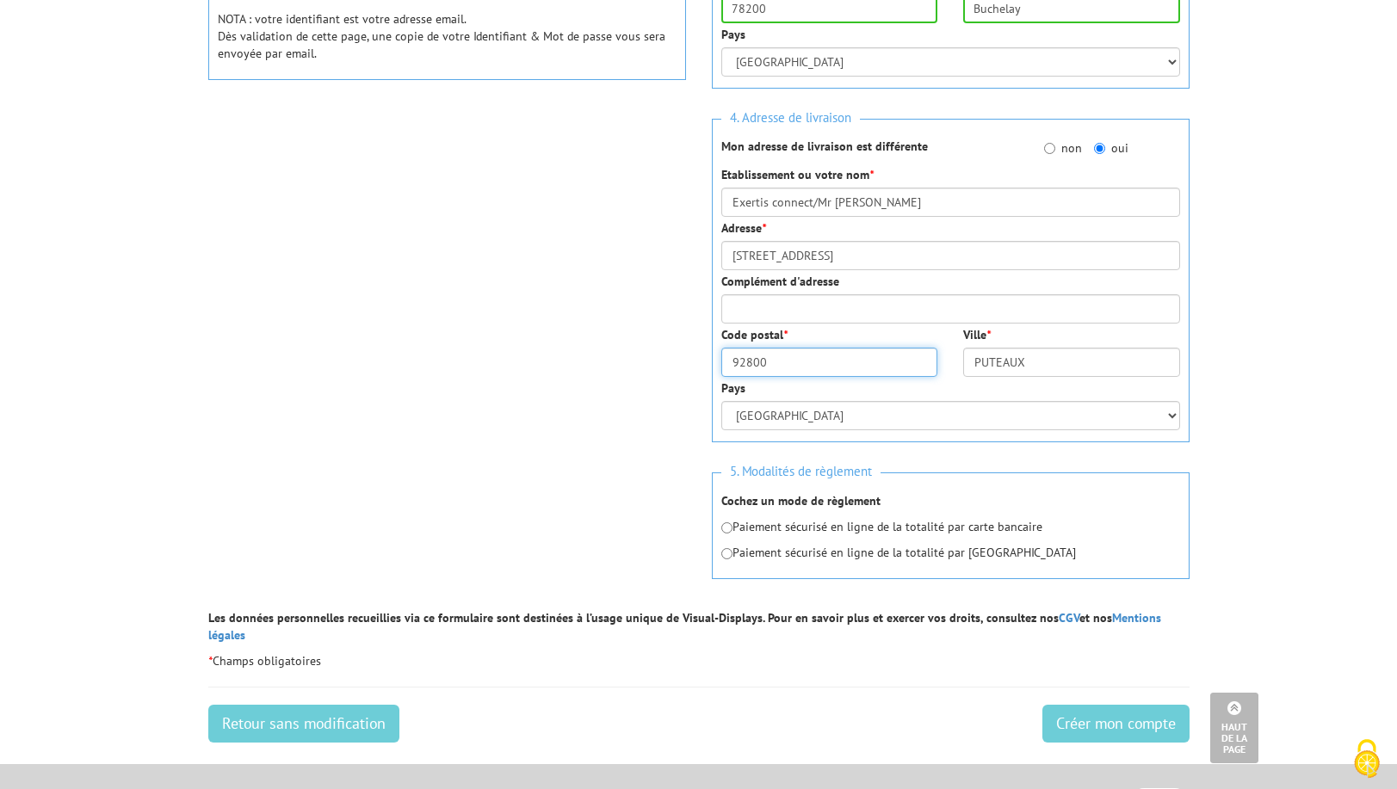
scroll to position [689, 0]
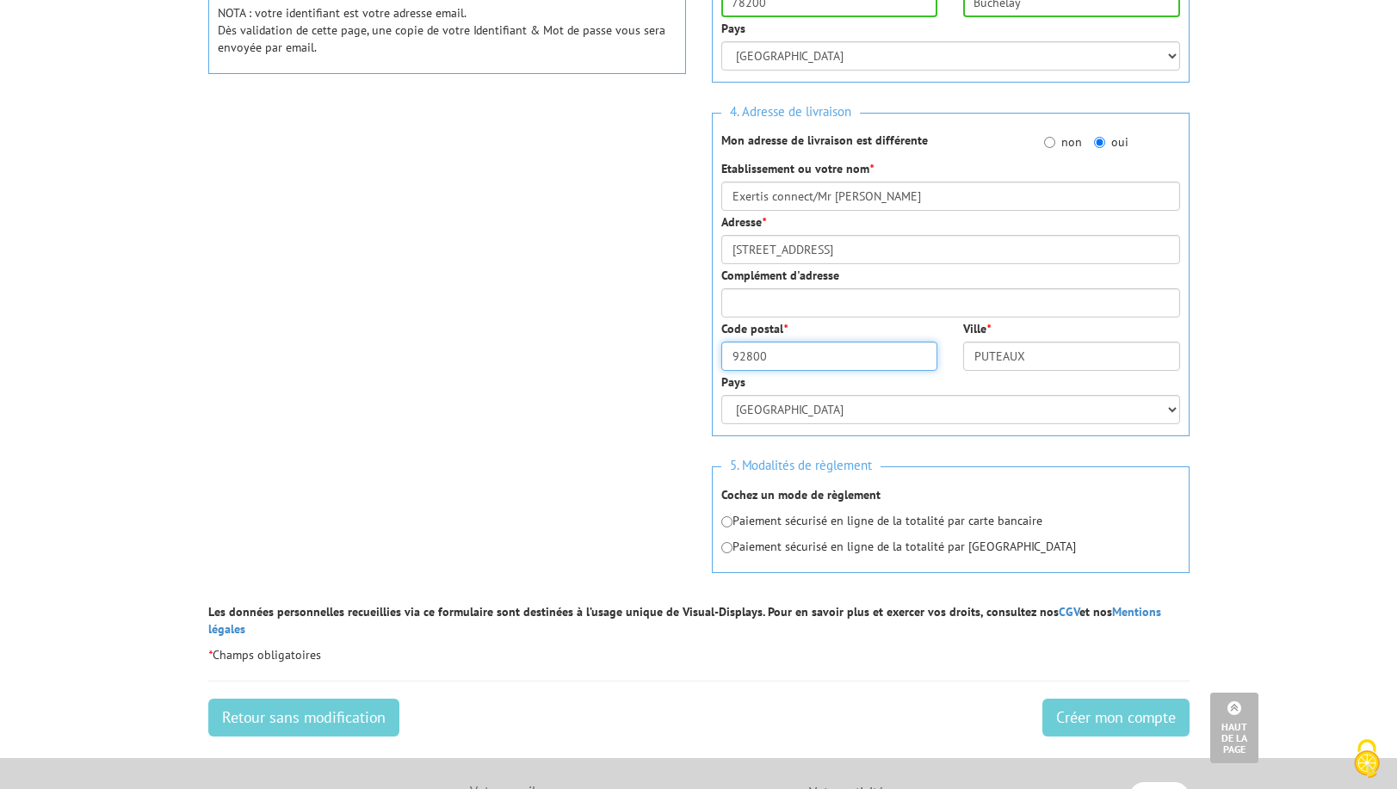
type input "92800"
click at [730, 520] on input "radio" at bounding box center [726, 521] width 11 height 11
radio input "true"
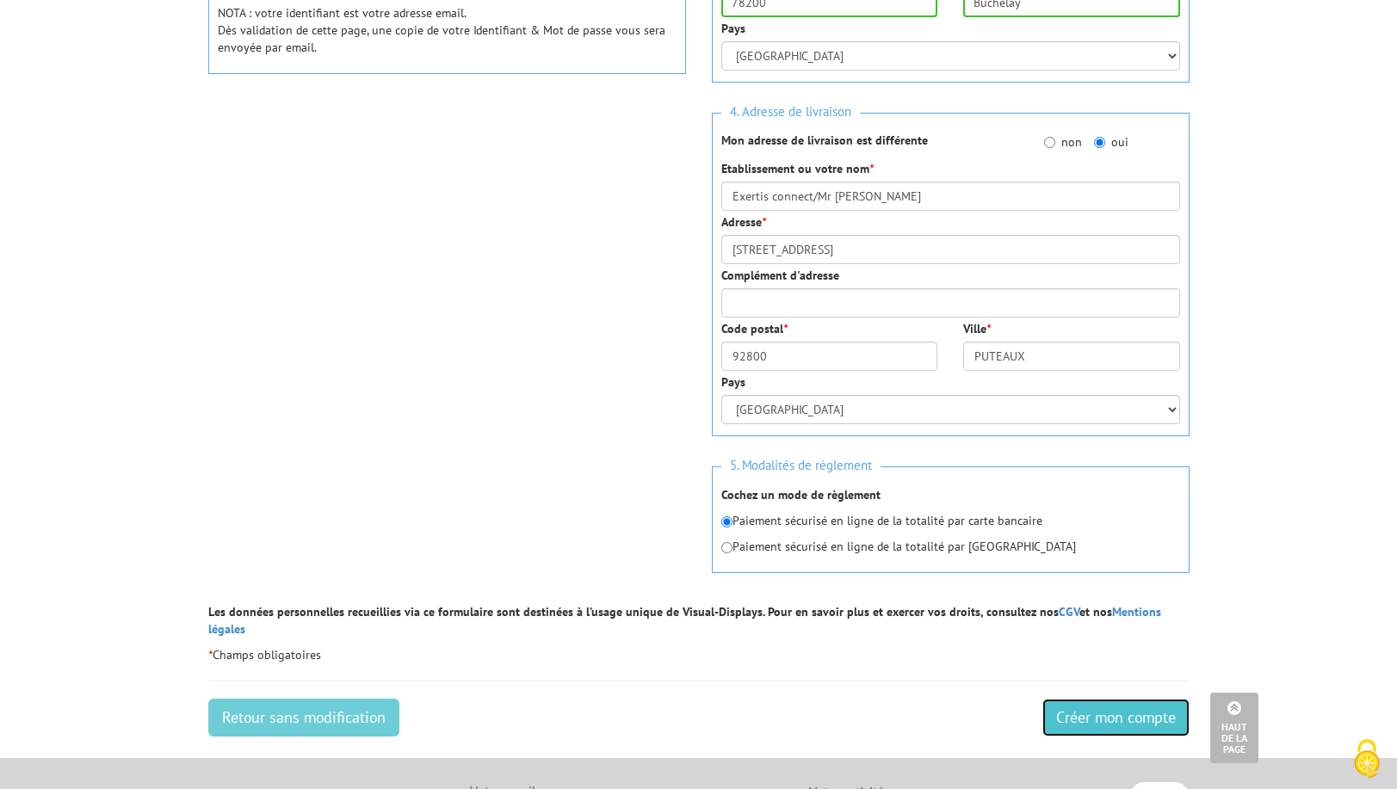
click at [1085, 715] on input "Créer mon compte" at bounding box center [1115, 718] width 147 height 38
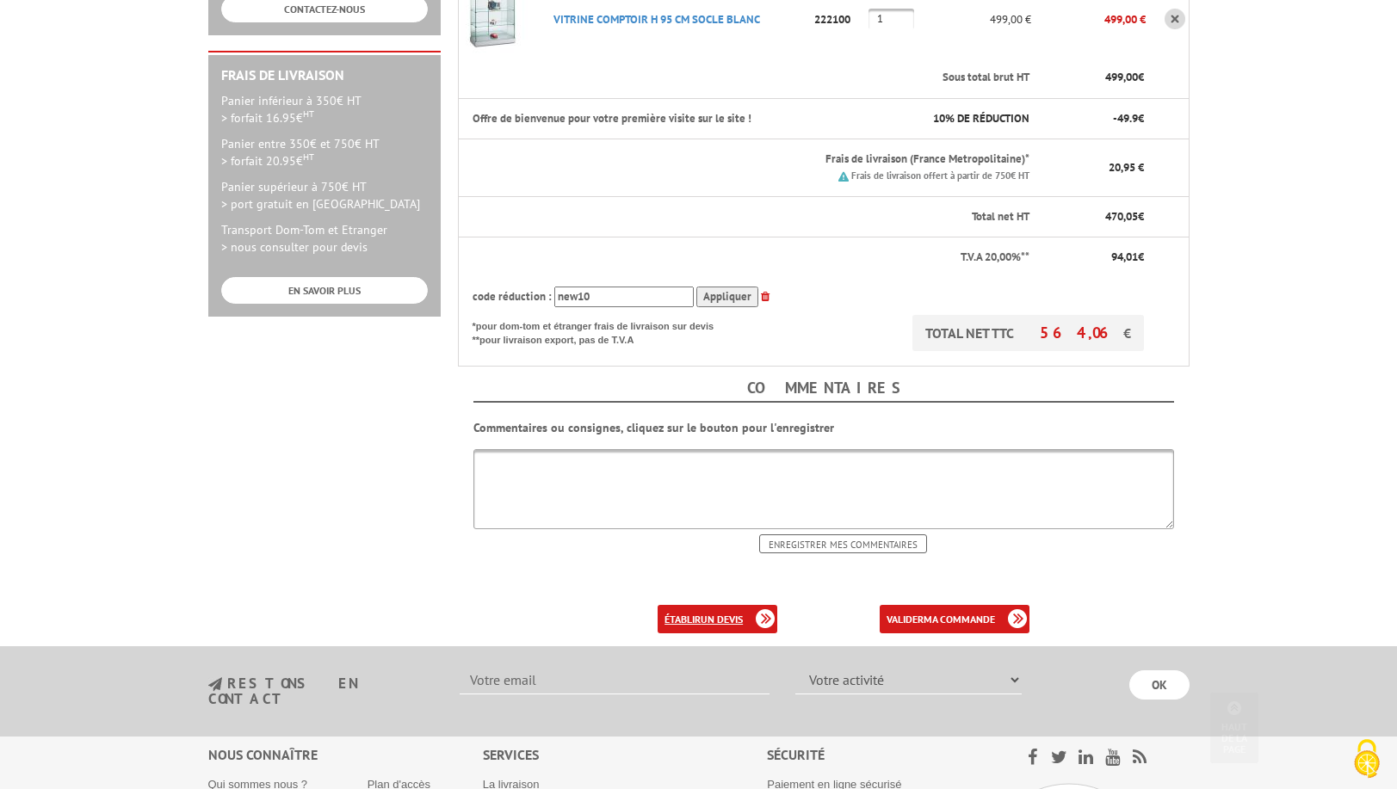
scroll to position [516, 0]
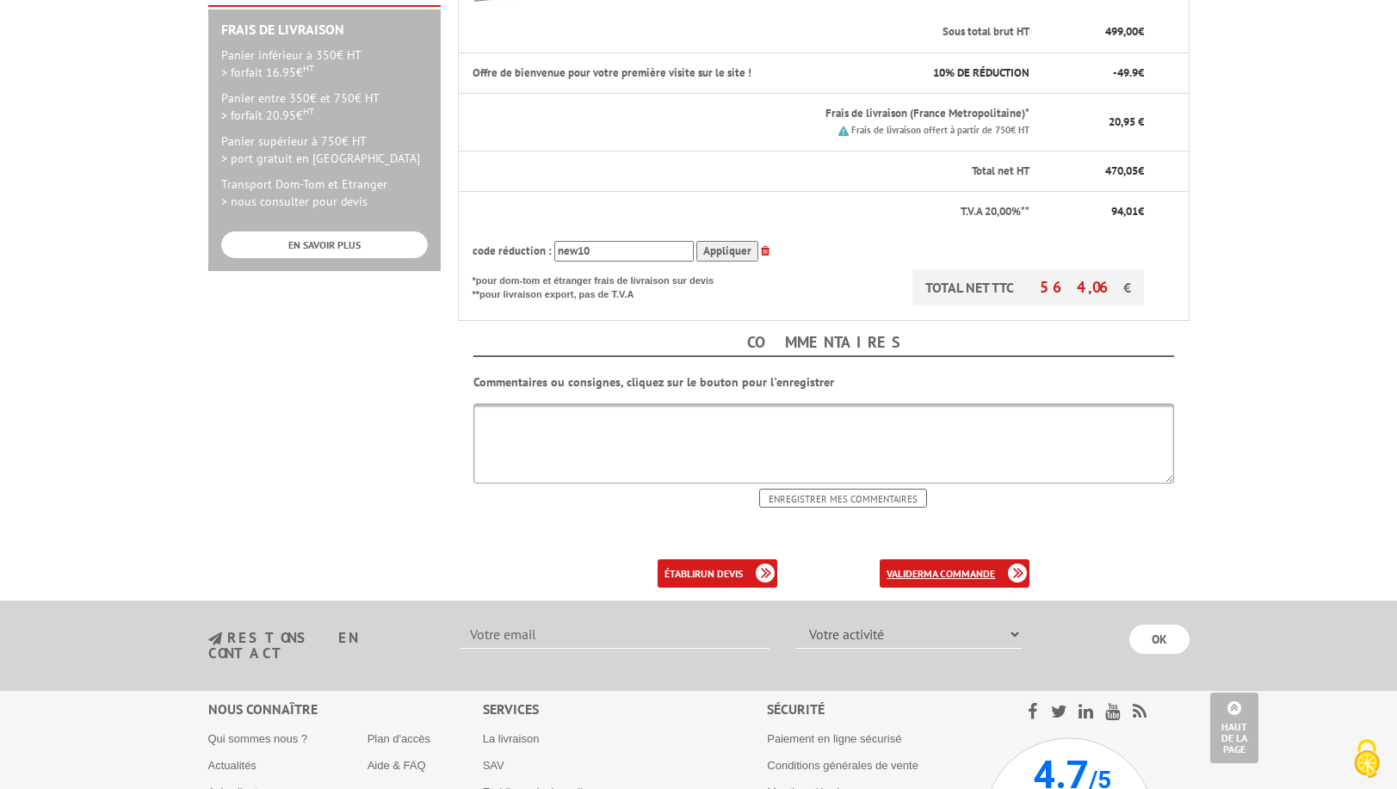
click at [974, 567] on b "ma commande" at bounding box center [959, 573] width 71 height 13
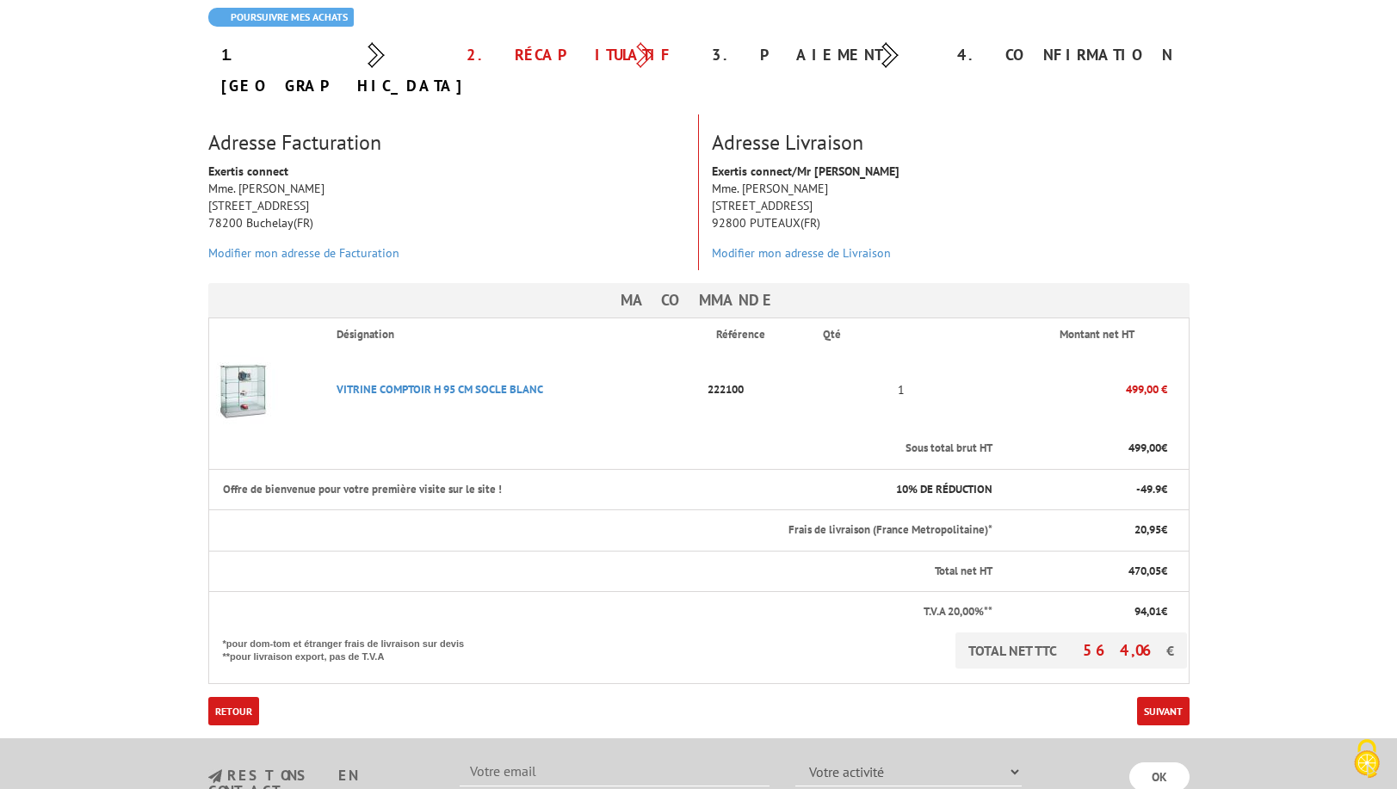
scroll to position [172, 0]
drag, startPoint x: 1112, startPoint y: 151, endPoint x: 1128, endPoint y: 146, distance: 16.1
click at [1112, 160] on div "Exertis connect/Mr COLLOT Charles Mme. Isabelle Naud 32 Rue ARAGO 92800 PUTEAUX…" at bounding box center [951, 214] width 504 height 108
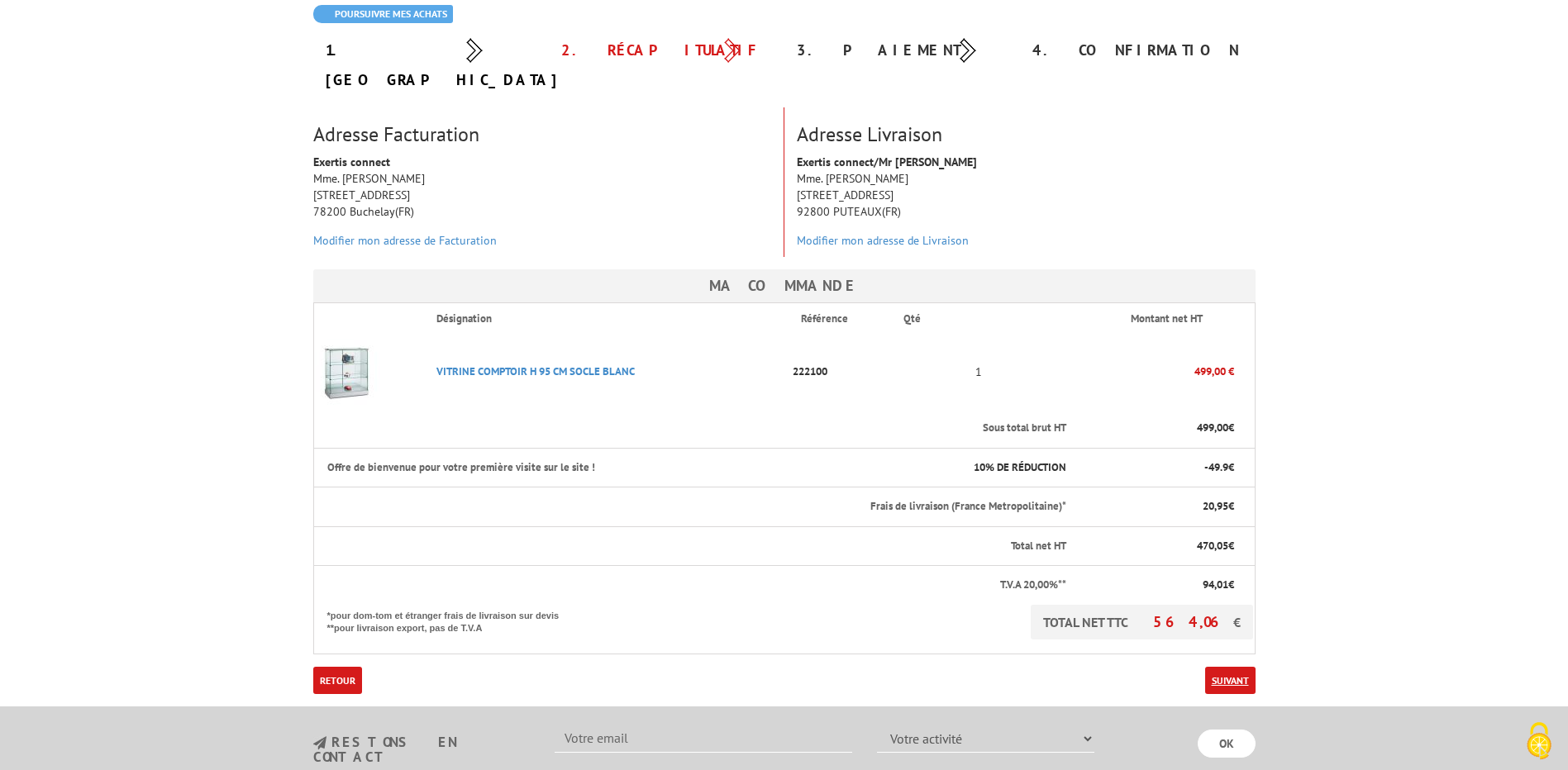
click at [1225, 667] on link "Suivant" at bounding box center [1230, 681] width 51 height 27
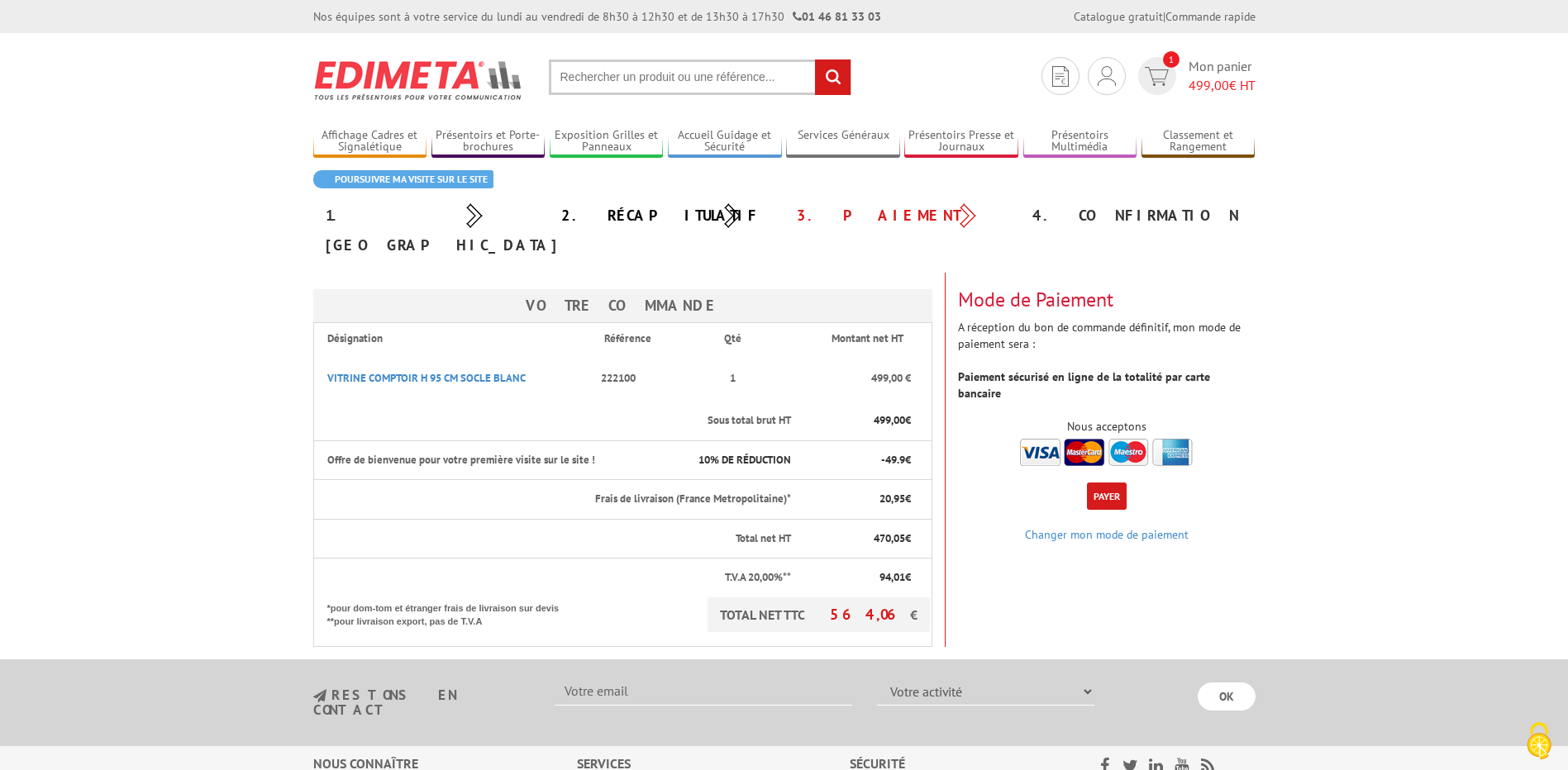
click at [1101, 483] on button "Payer" at bounding box center [1106, 496] width 39 height 27
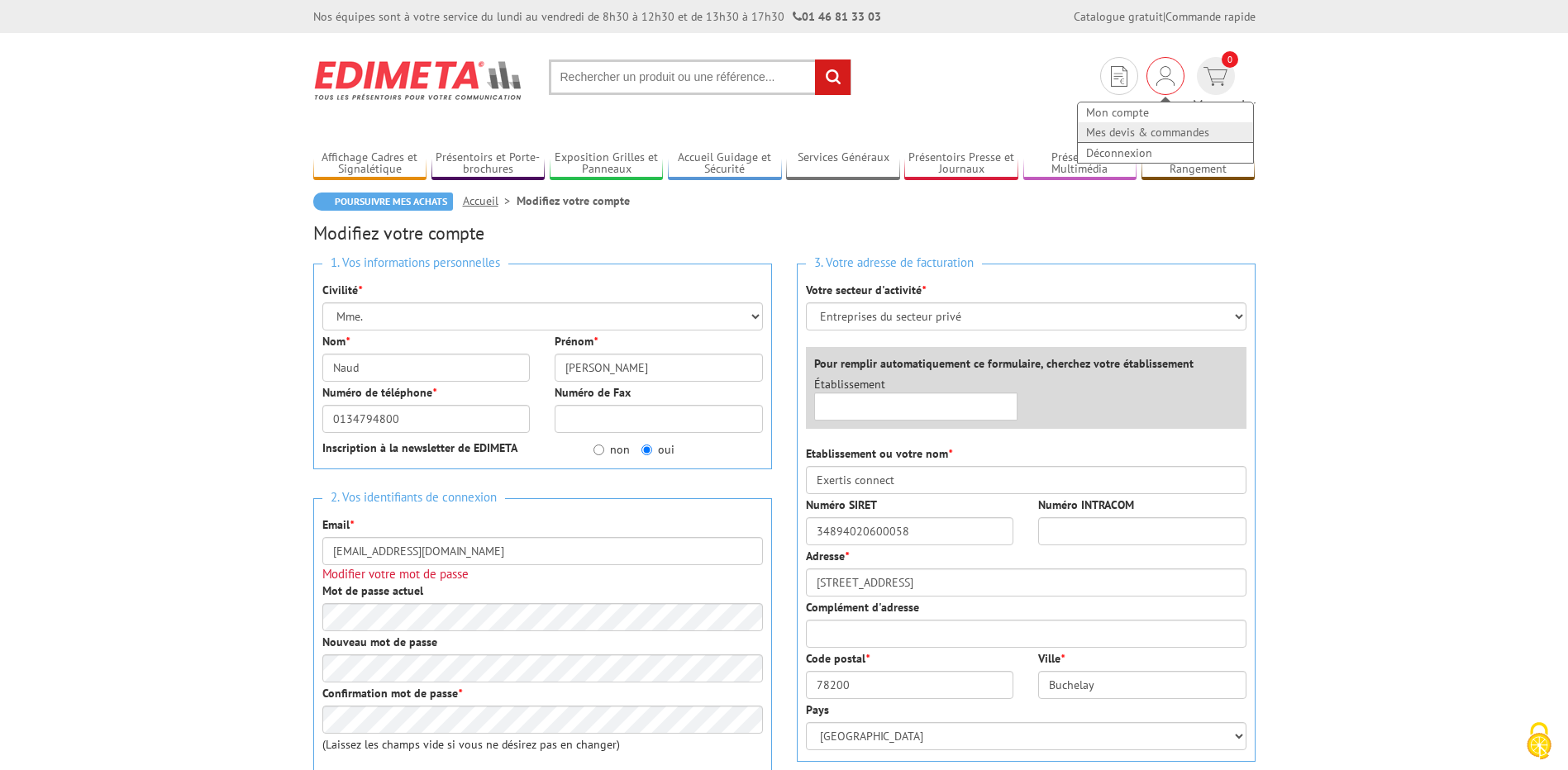
click at [1105, 133] on link "Mes devis & commandes" at bounding box center [1165, 132] width 175 height 20
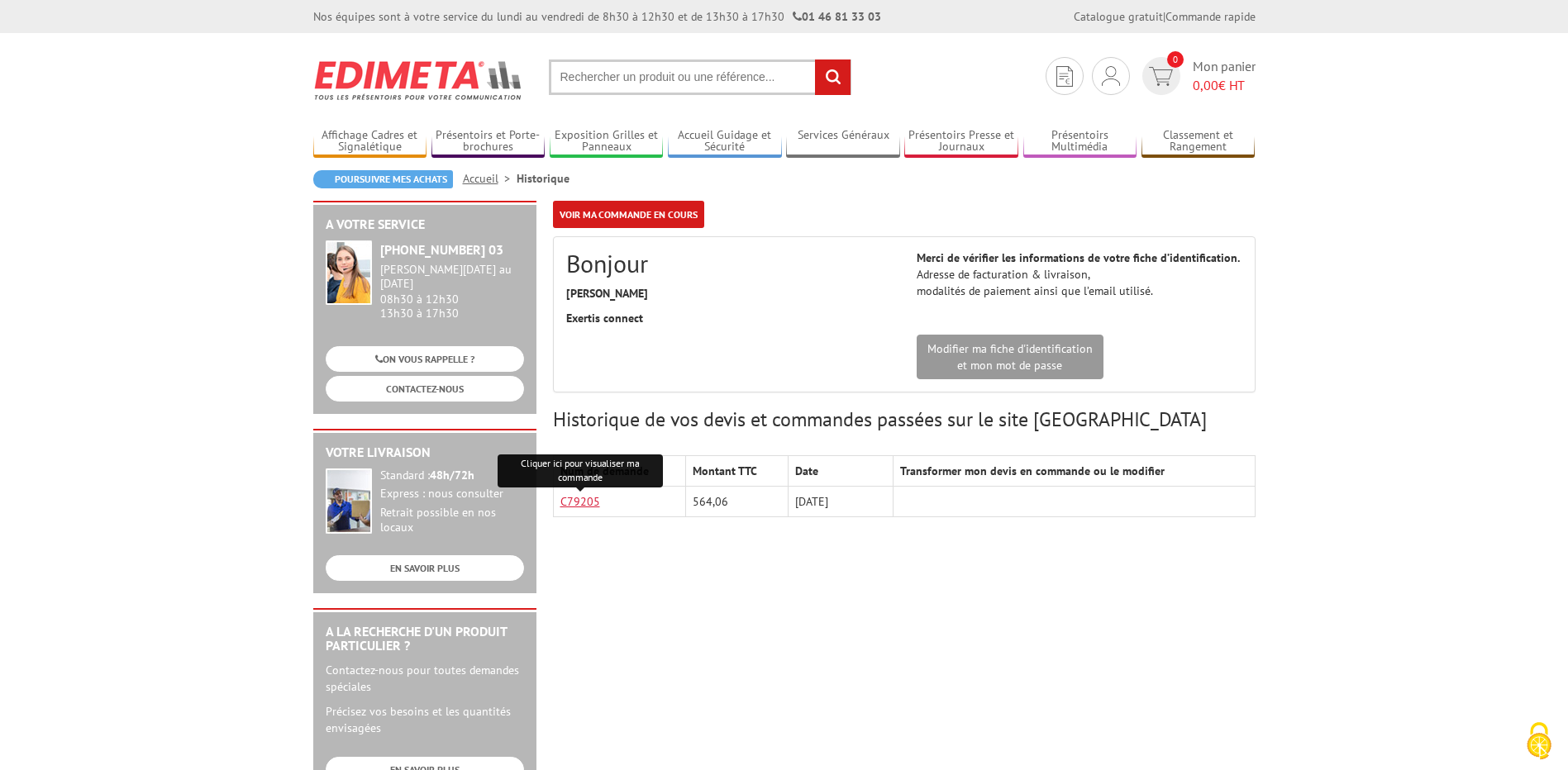
click at [581, 498] on link "C79205" at bounding box center [580, 501] width 39 height 14
